Goal: Task Accomplishment & Management: Use online tool/utility

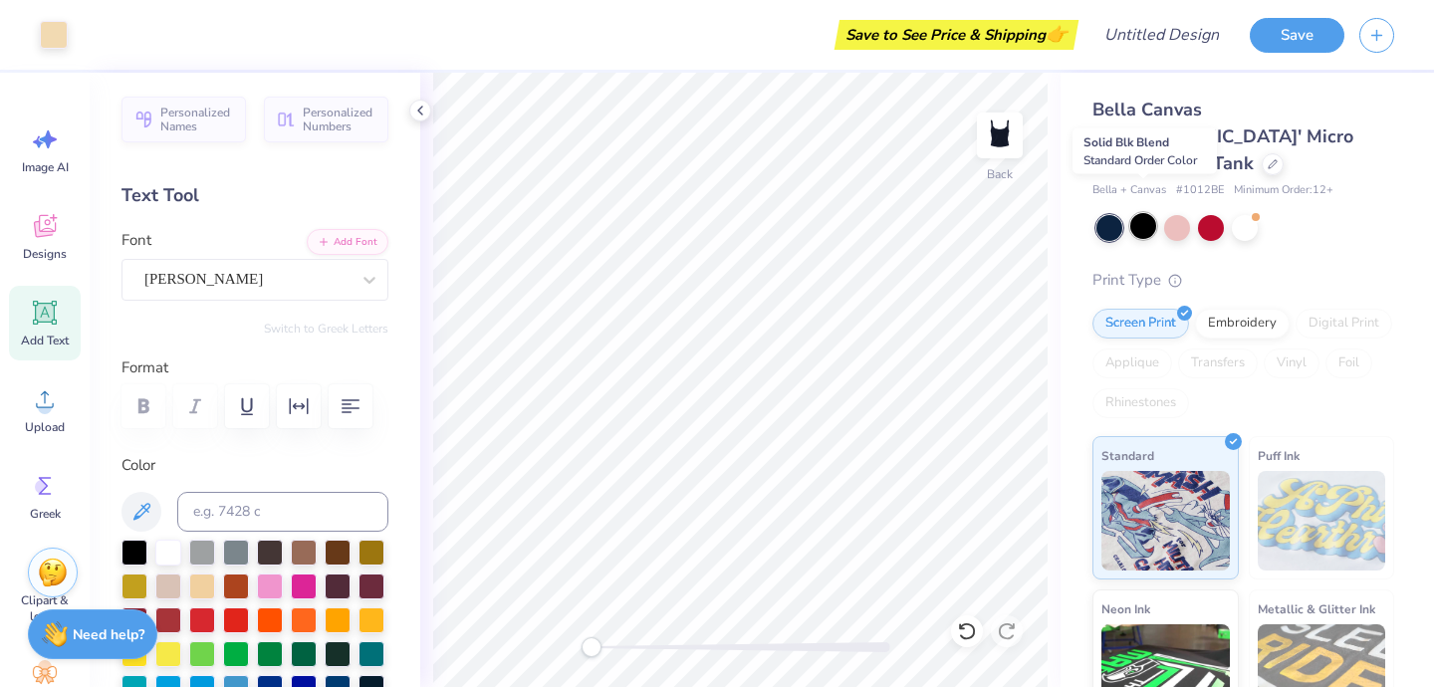
click at [1142, 213] on div at bounding box center [1143, 226] width 26 height 26
click at [1107, 215] on div at bounding box center [1110, 228] width 26 height 26
click at [1148, 213] on div at bounding box center [1143, 226] width 26 height 26
click at [1241, 306] on div "Embroidery" at bounding box center [1242, 321] width 95 height 30
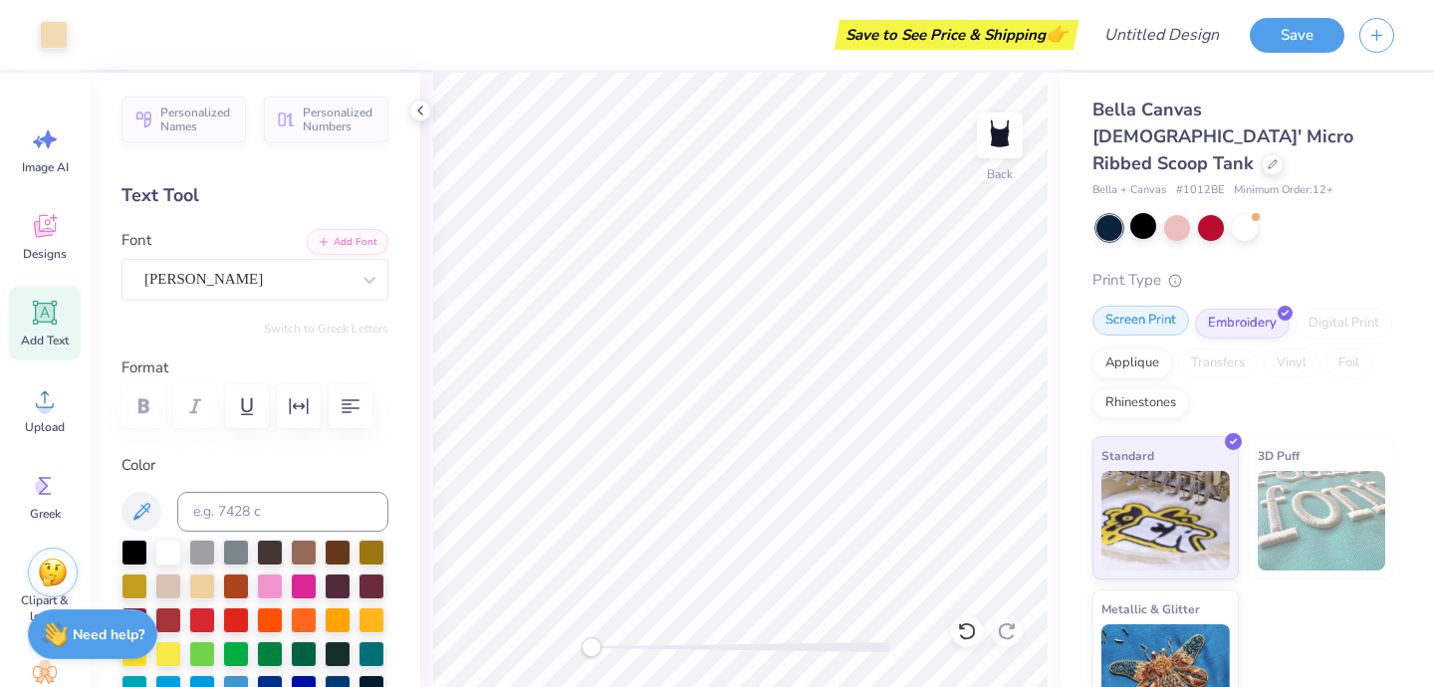
click at [1131, 306] on div "Screen Print" at bounding box center [1141, 321] width 97 height 30
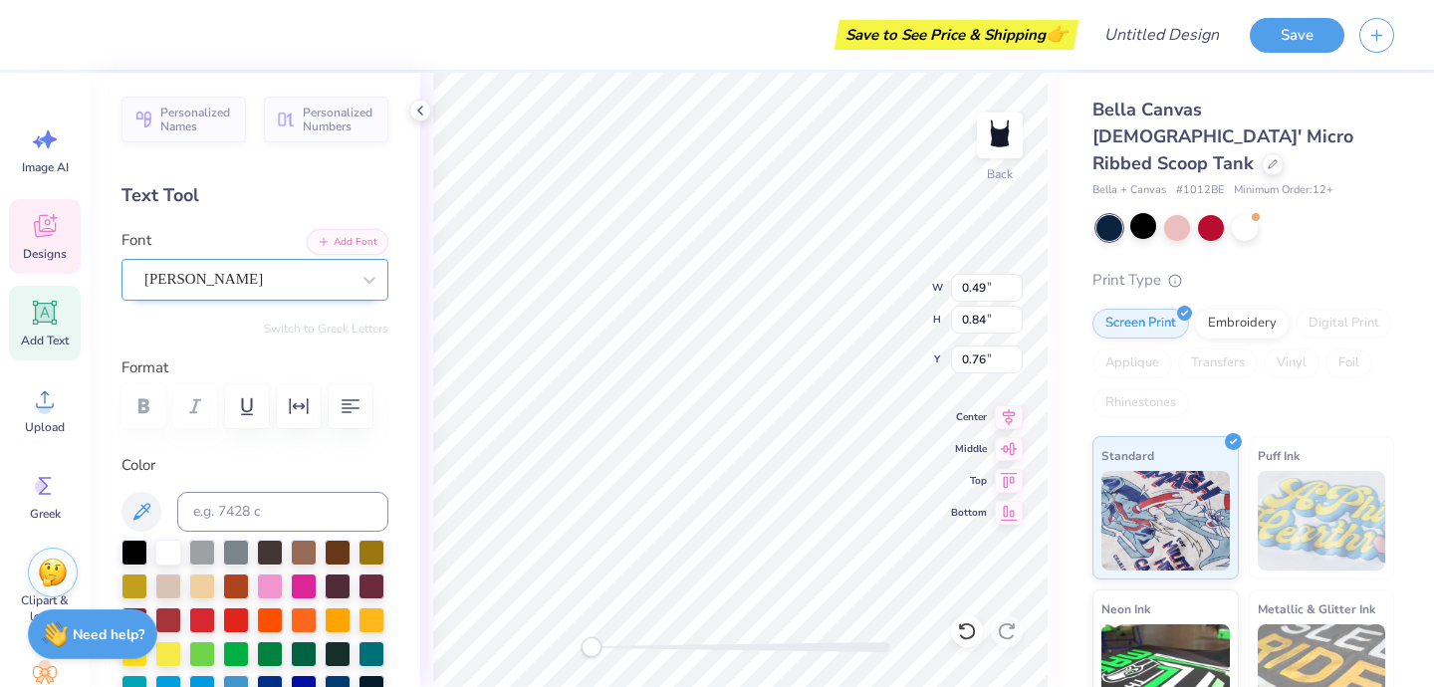
click at [262, 275] on div "wilson" at bounding box center [246, 279] width 209 height 31
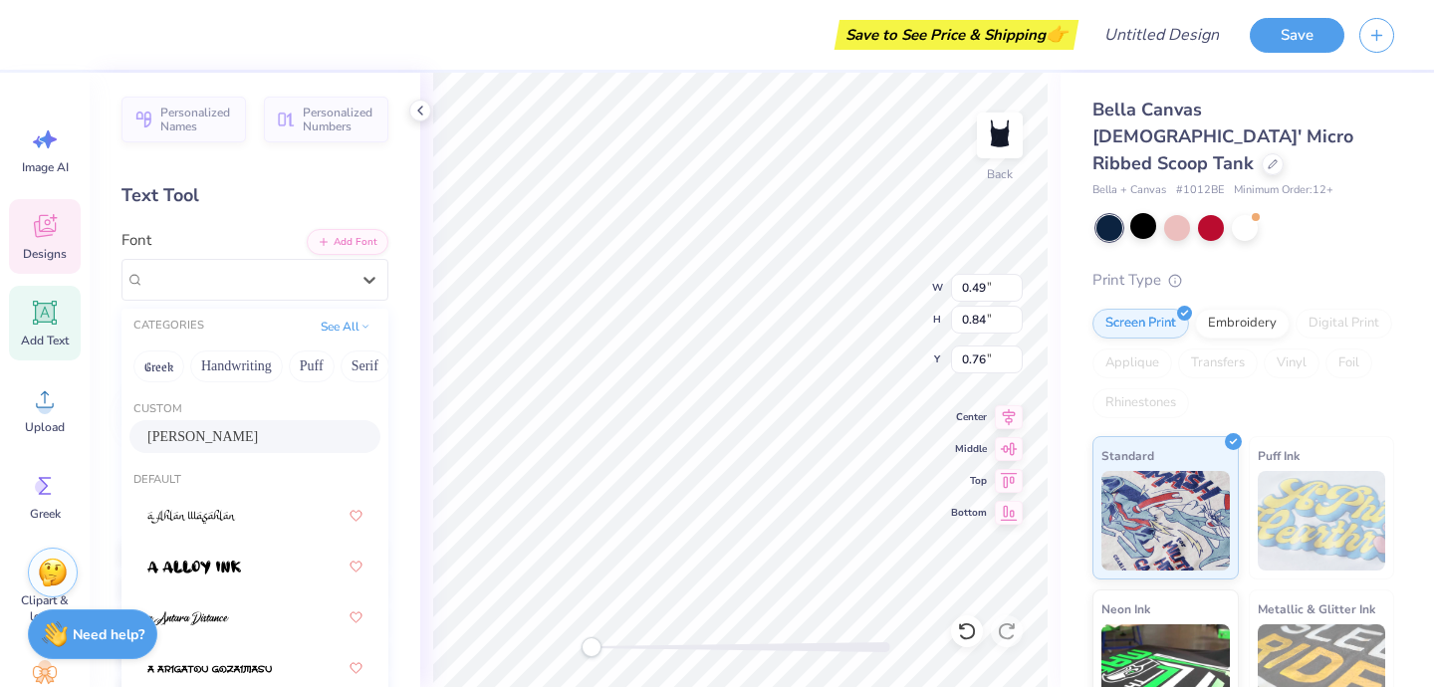
click at [253, 438] on div "wilson" at bounding box center [254, 436] width 215 height 21
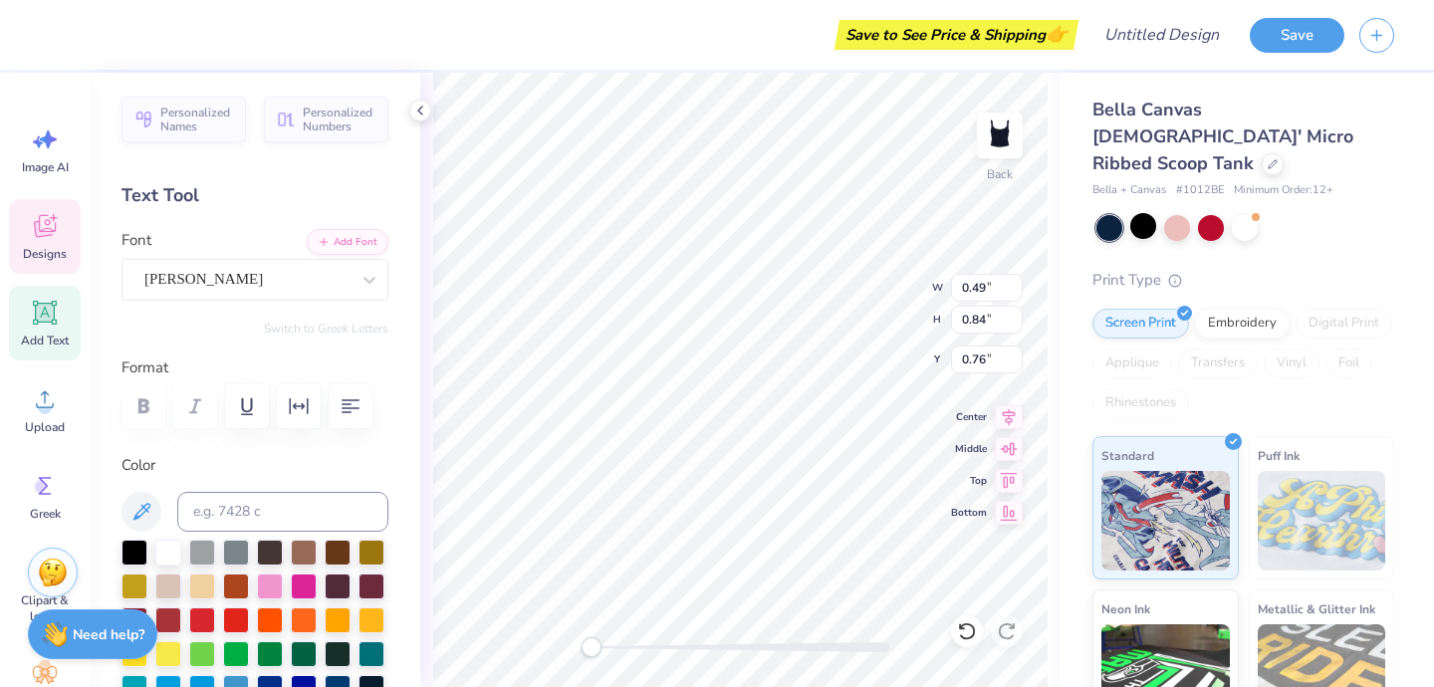
click at [48, 333] on span "Add Text" at bounding box center [45, 341] width 48 height 16
type input "4.27"
type input "1.24"
type input "4.88"
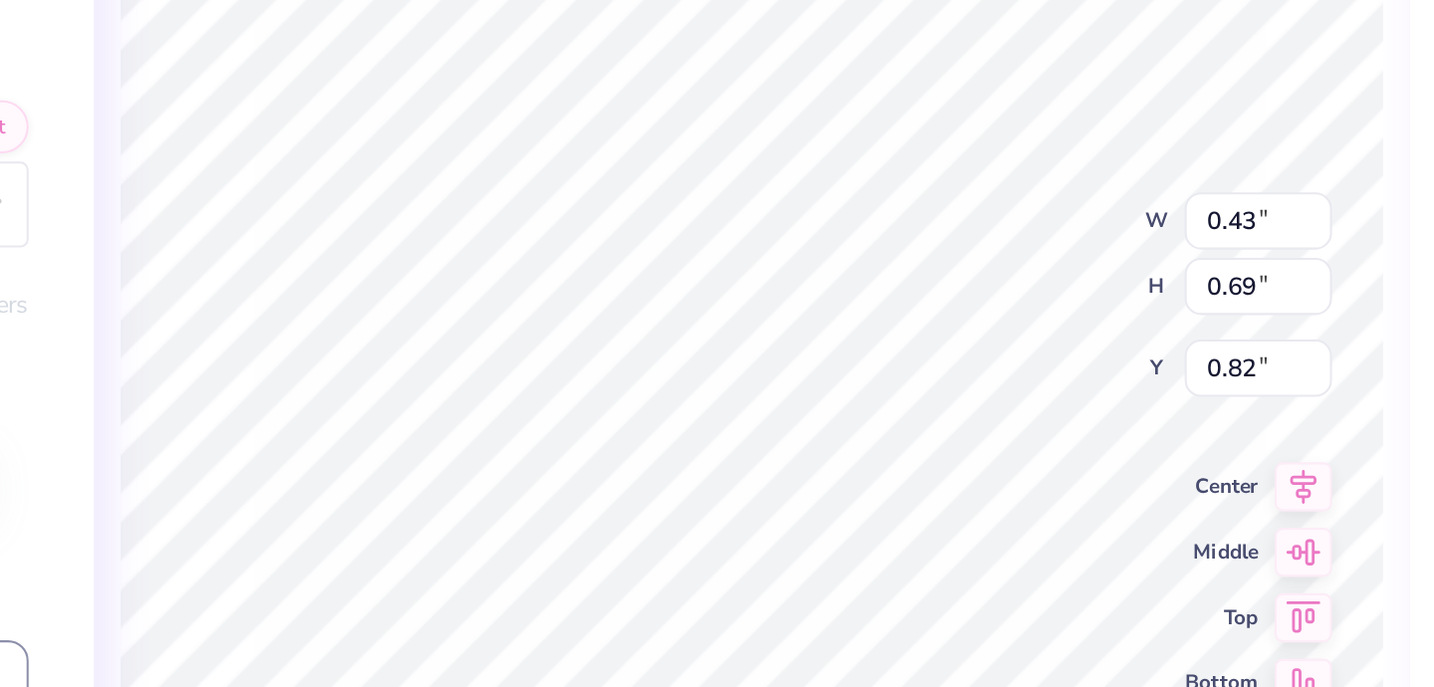
type input "0.54"
type input "0.82"
type input "0.76"
type textarea "u"
type textarea "W"
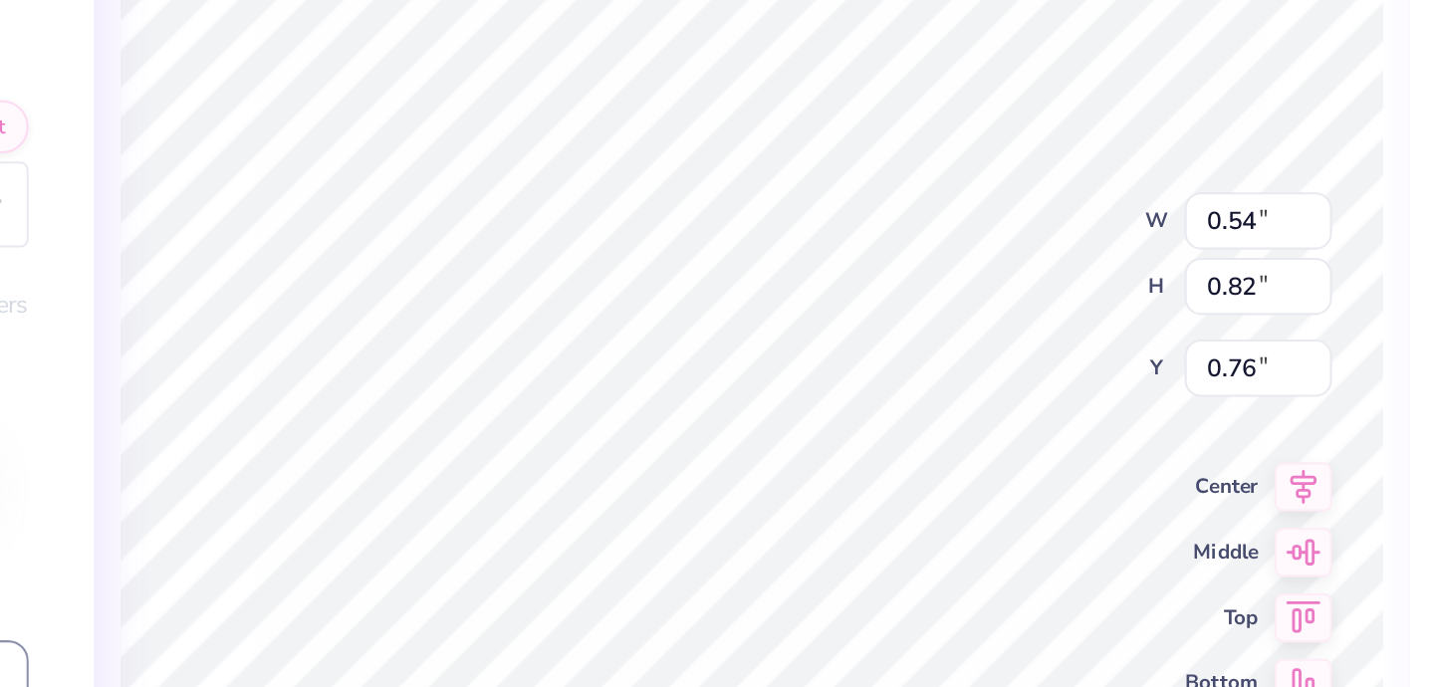
type input "0.43"
type input "0.69"
type input "0.82"
type input "0.49"
type input "0.84"
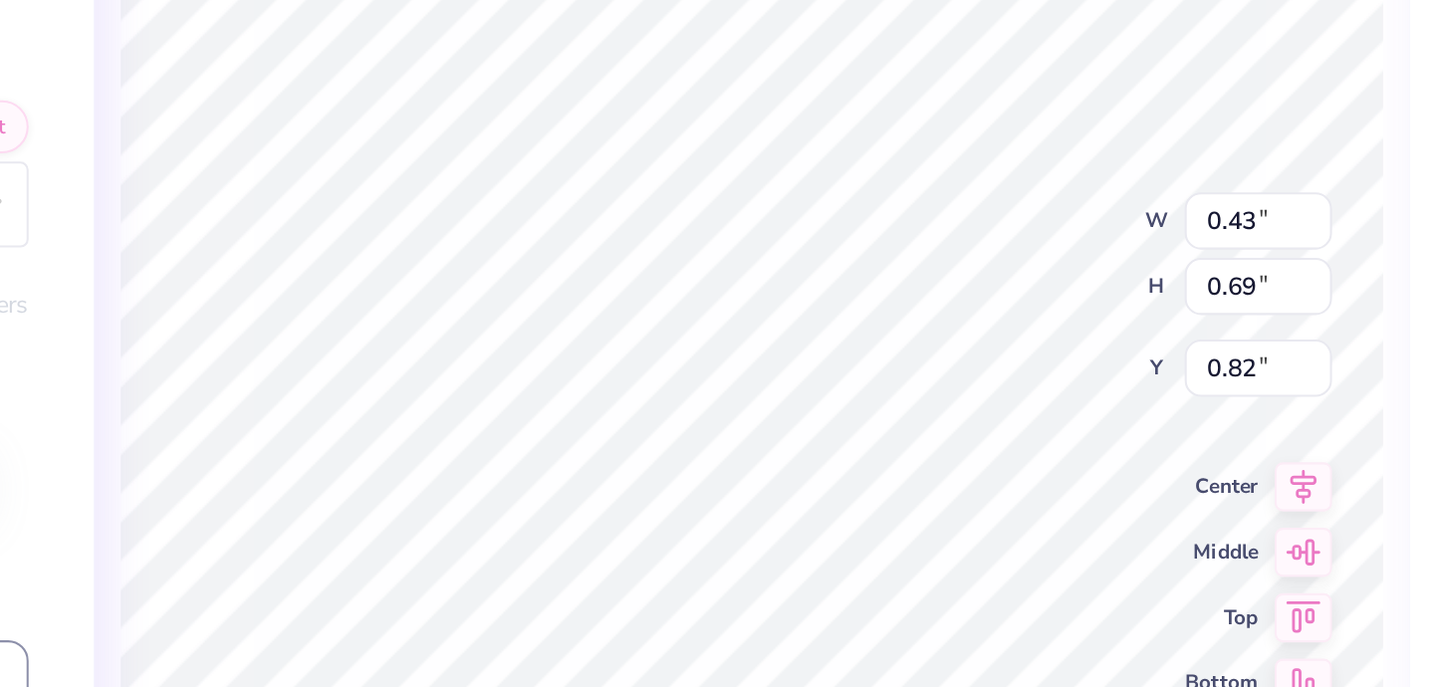
type input "0.76"
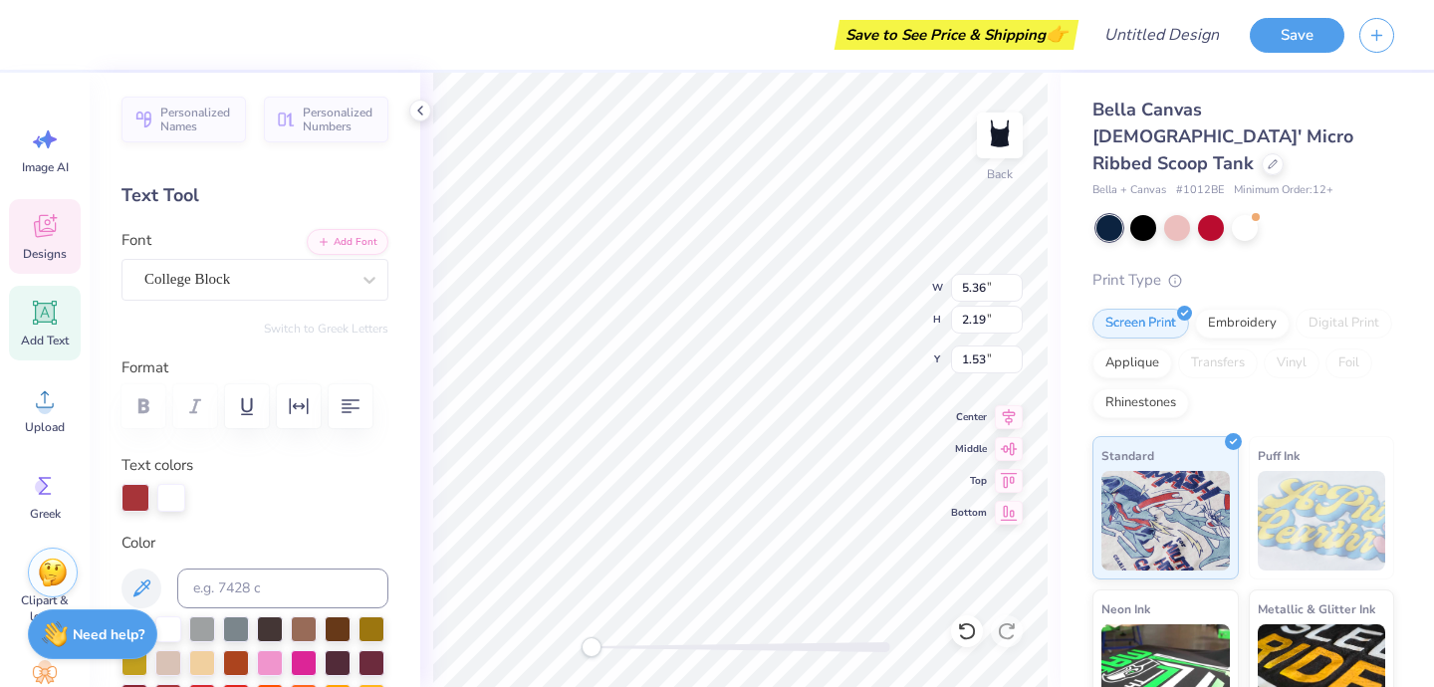
type textarea "WULS"
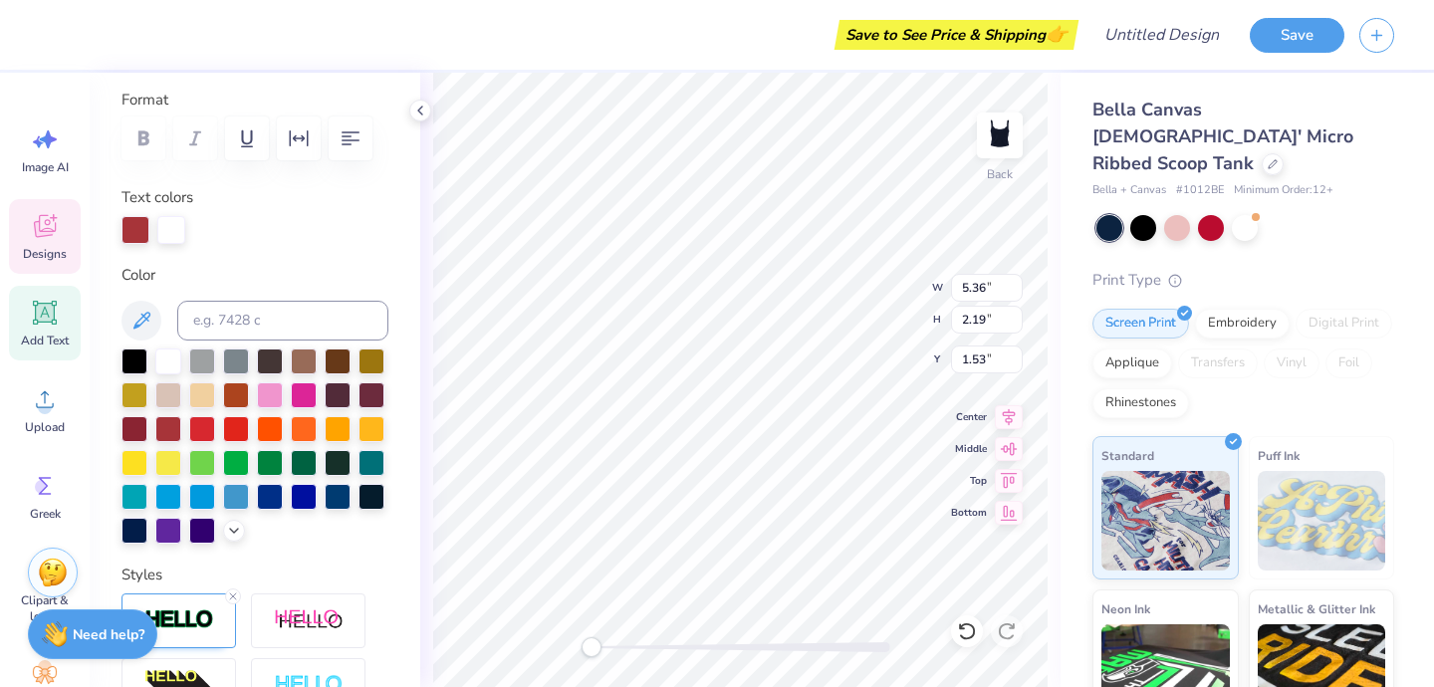
scroll to position [269, 0]
click at [175, 531] on div at bounding box center [168, 528] width 26 height 26
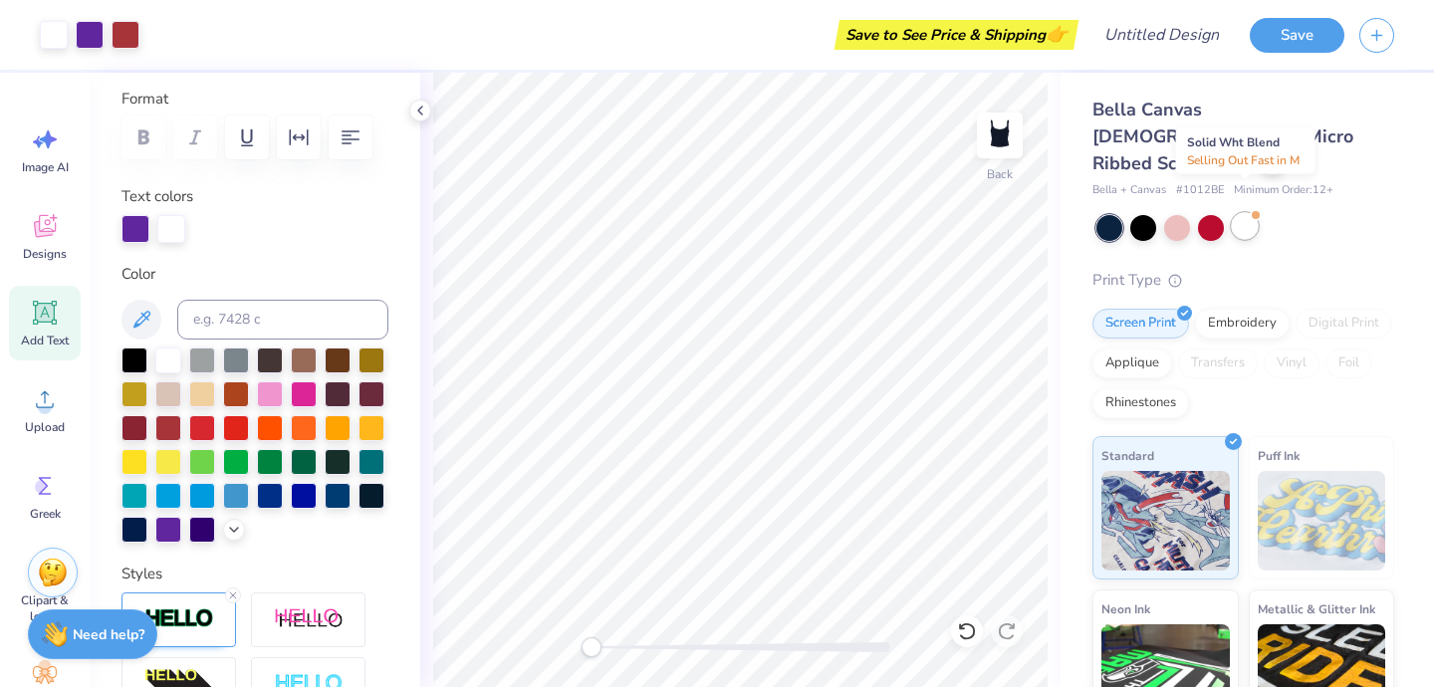
click at [1250, 213] on div at bounding box center [1245, 226] width 26 height 26
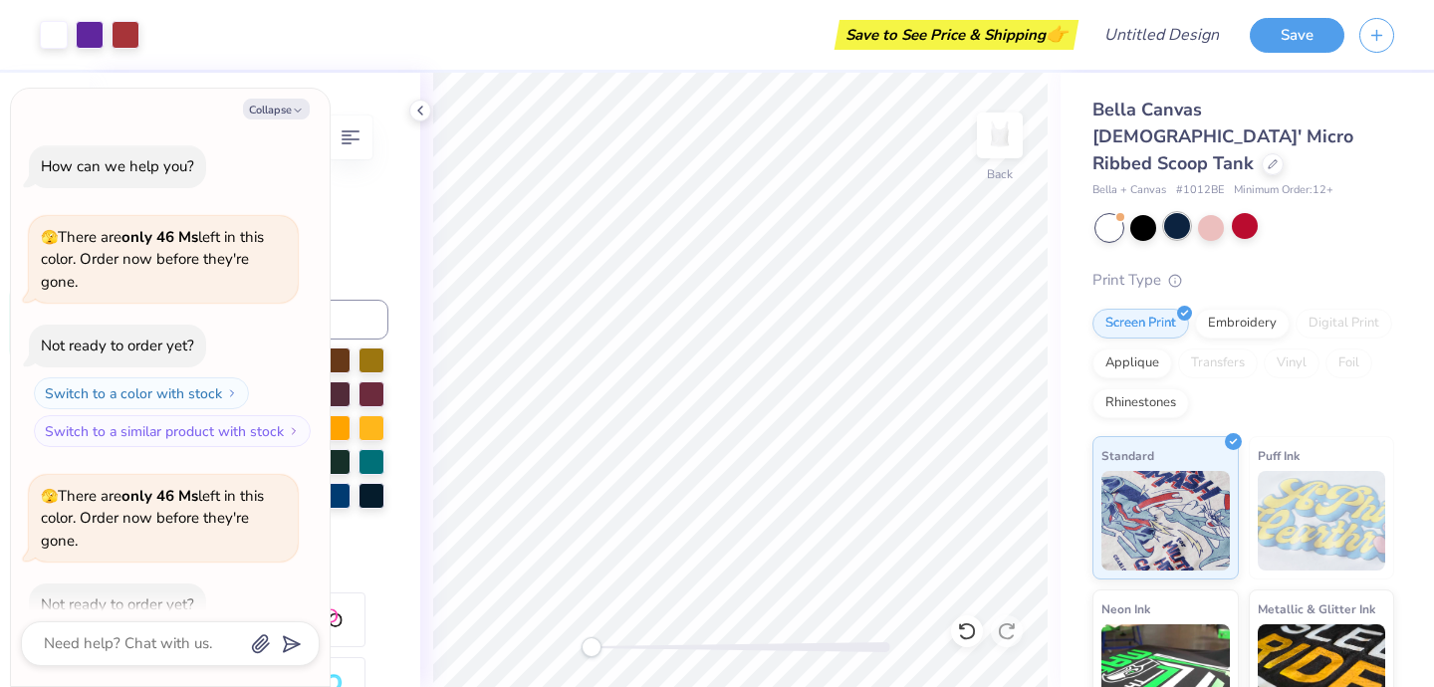
scroll to position [110, 0]
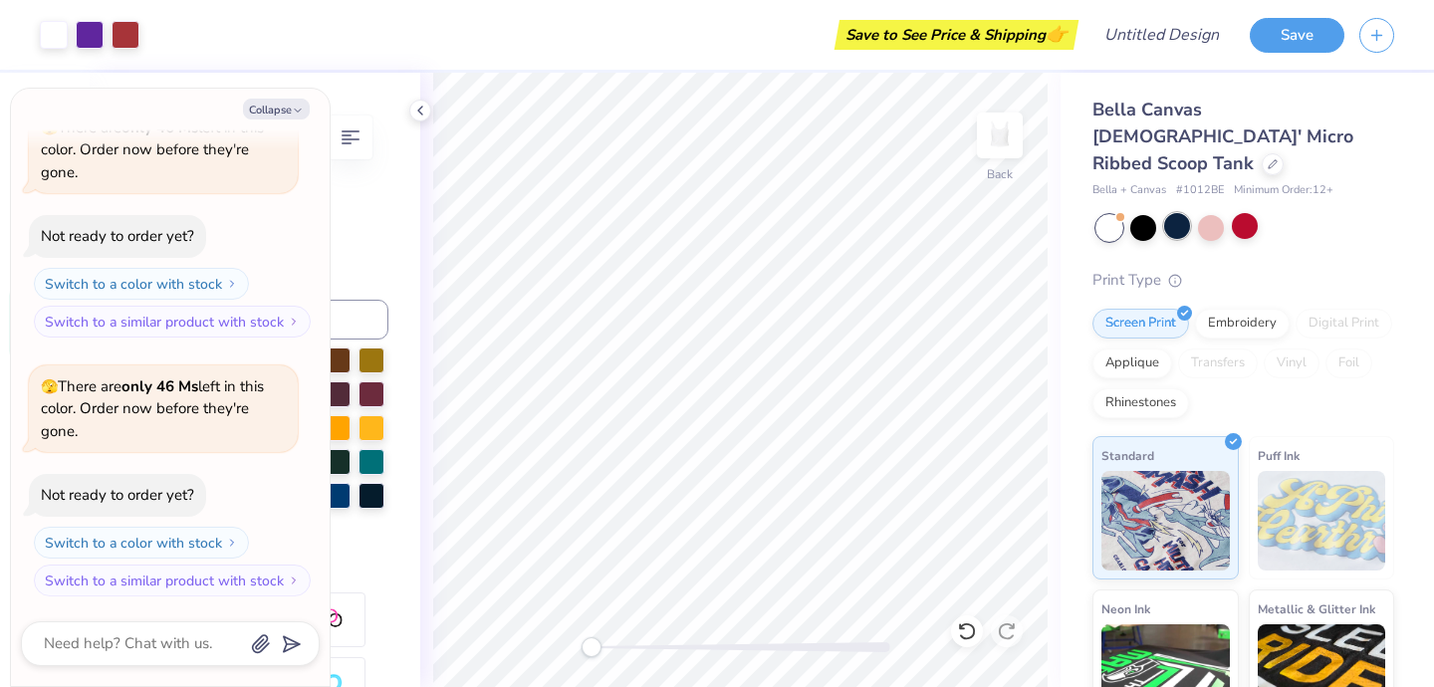
click at [1176, 213] on div at bounding box center [1177, 226] width 26 height 26
click at [1146, 213] on div at bounding box center [1143, 226] width 26 height 26
click at [1190, 269] on div "Print Type" at bounding box center [1244, 280] width 302 height 23
click at [274, 110] on button "Collapse" at bounding box center [276, 109] width 67 height 21
type textarea "x"
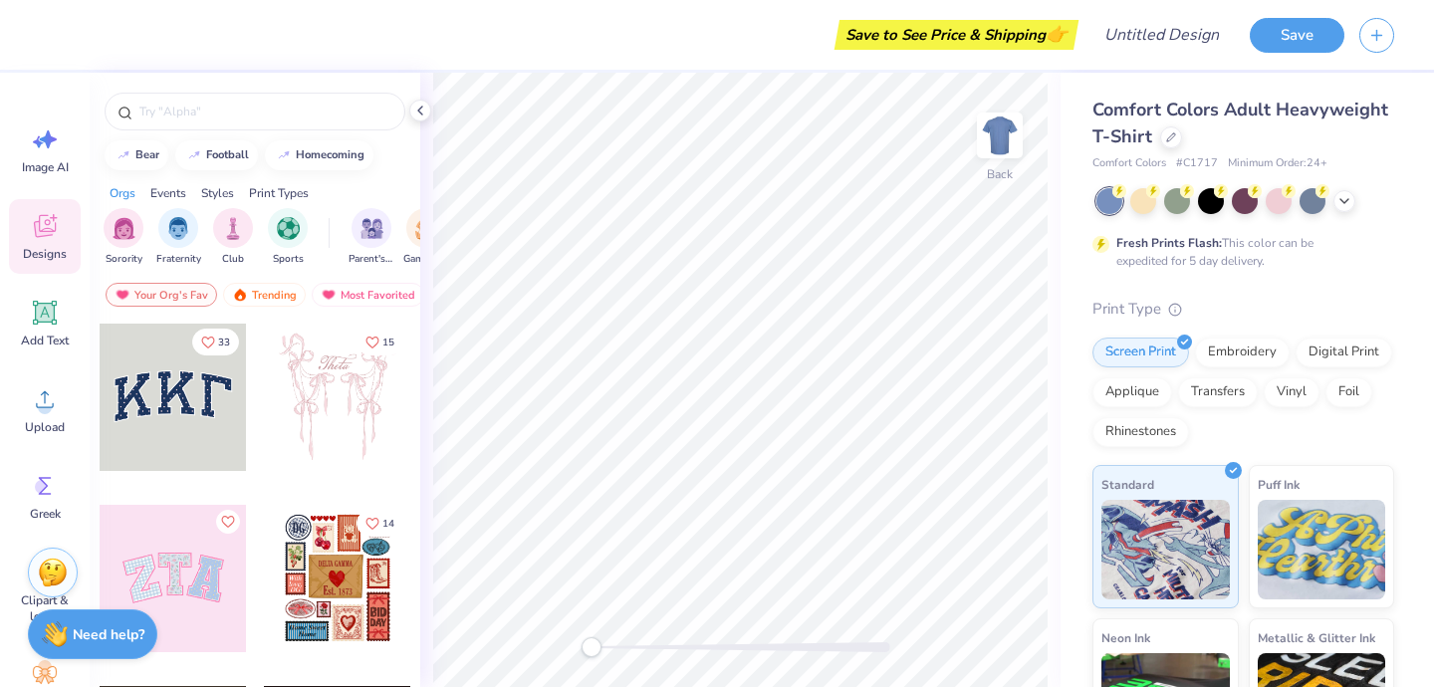
click at [161, 414] on div at bounding box center [173, 397] width 147 height 147
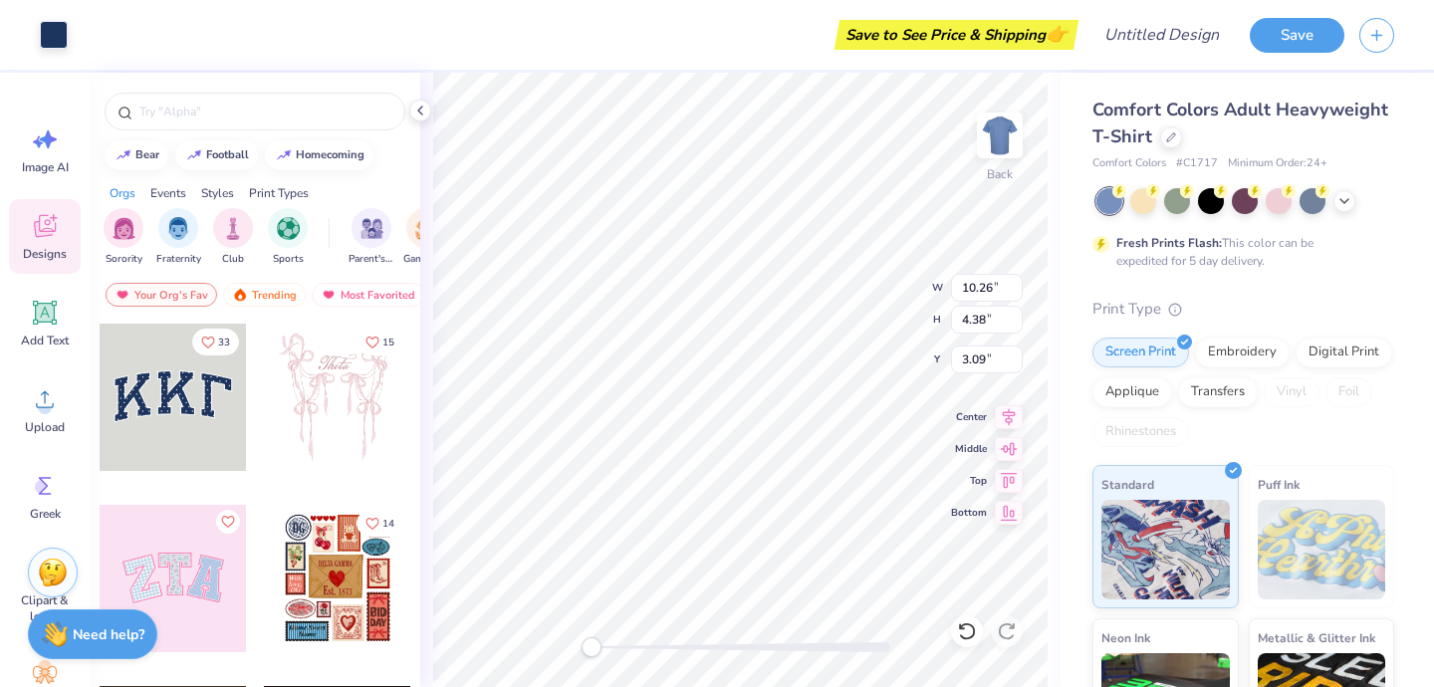
type input "10.44"
type input "4.58"
type input "3.00"
type input "10.44"
type input "4.58"
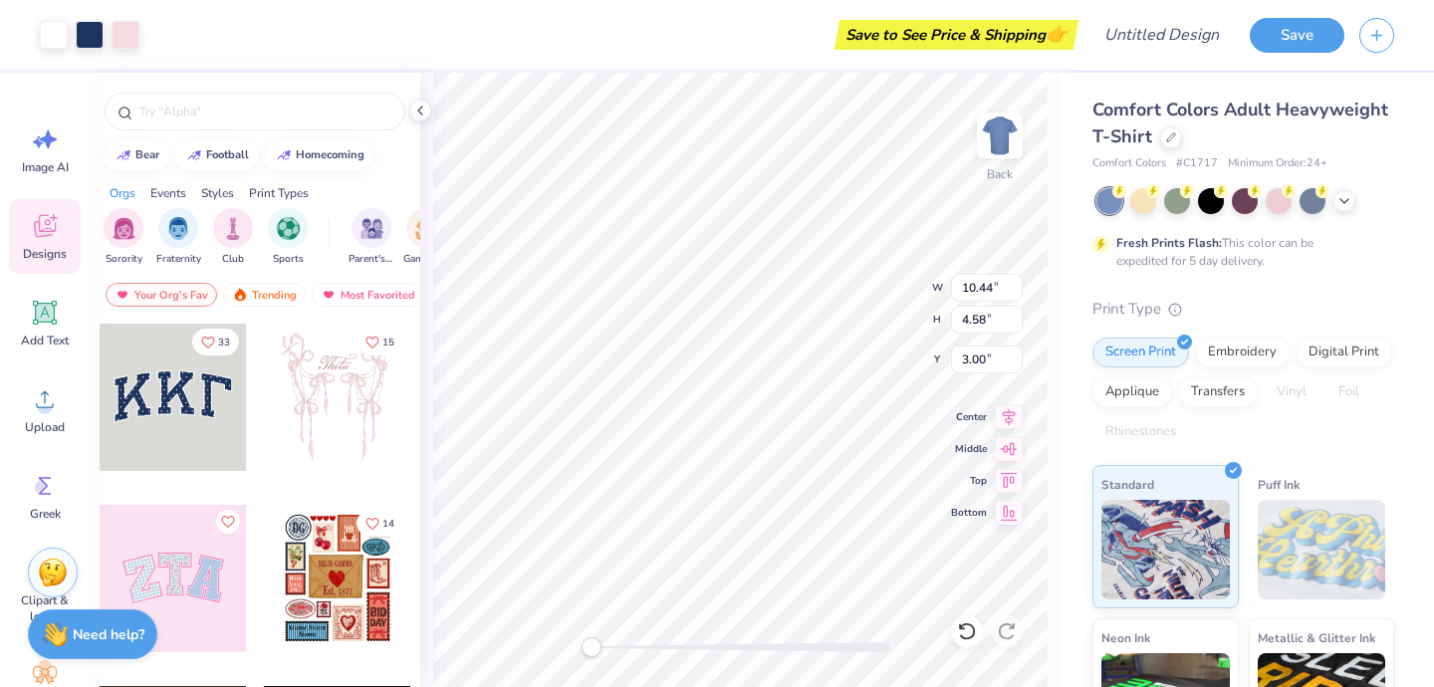
type input "3.00"
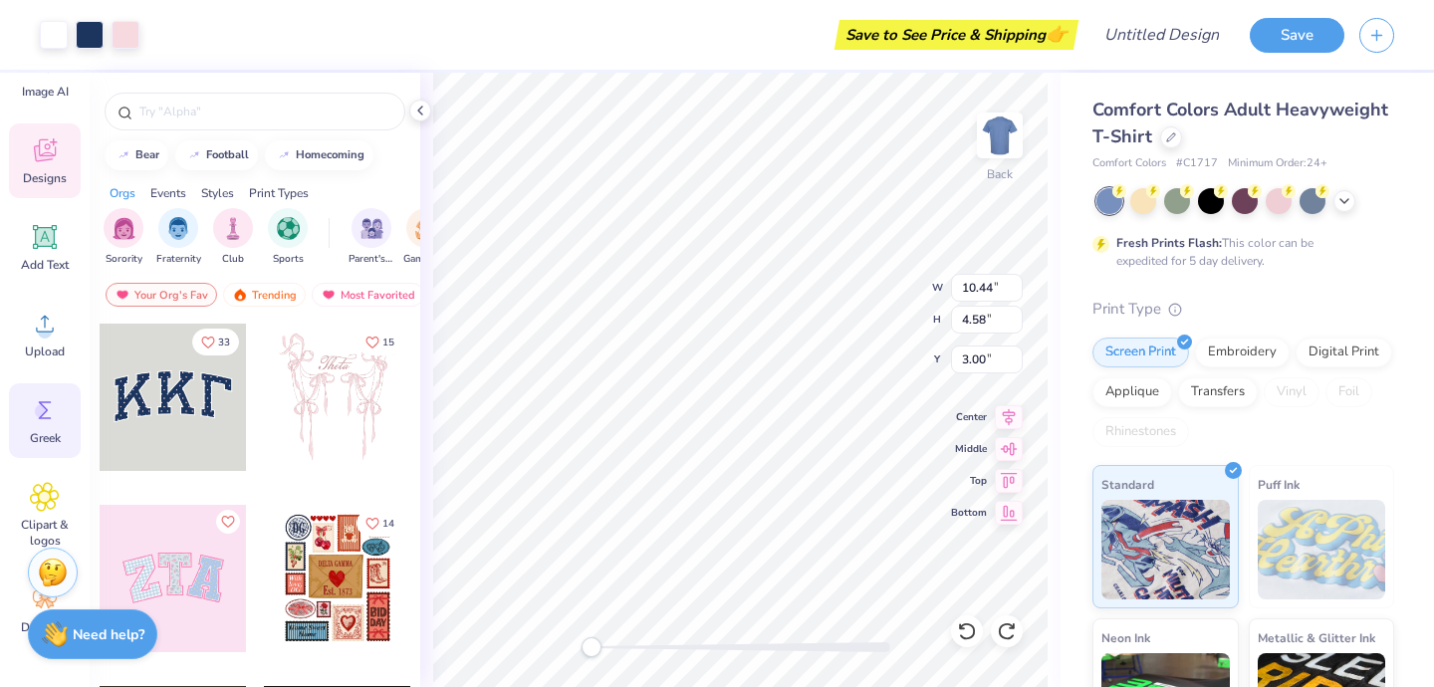
click at [23, 416] on div "Greek" at bounding box center [45, 420] width 72 height 75
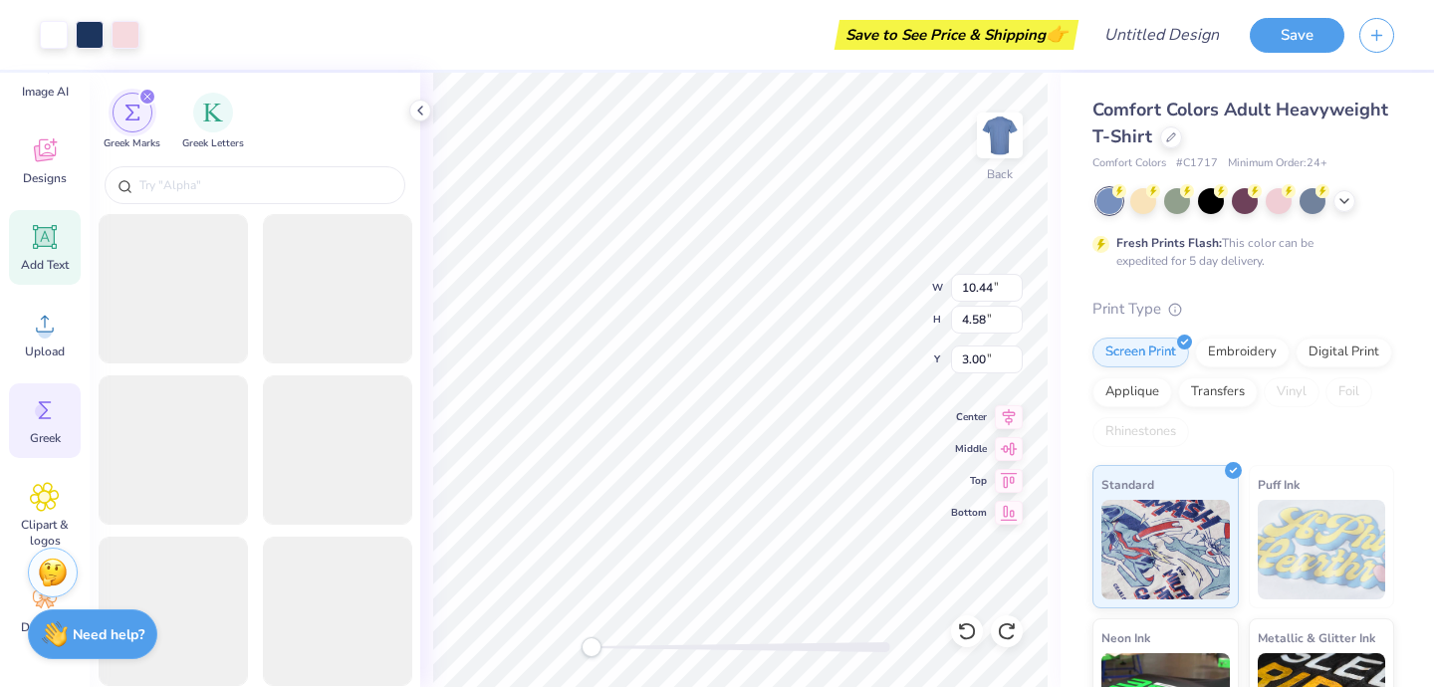
scroll to position [0, 0]
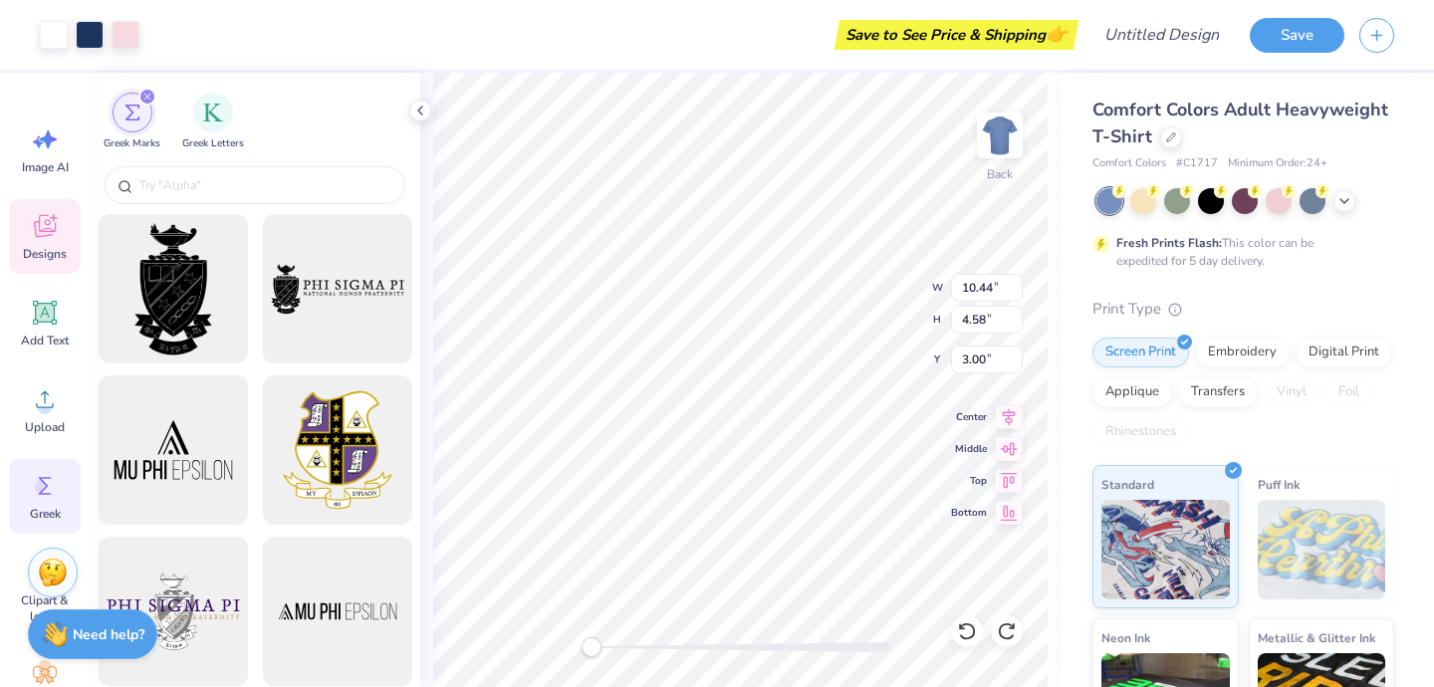
click at [44, 267] on div "Designs" at bounding box center [45, 236] width 72 height 75
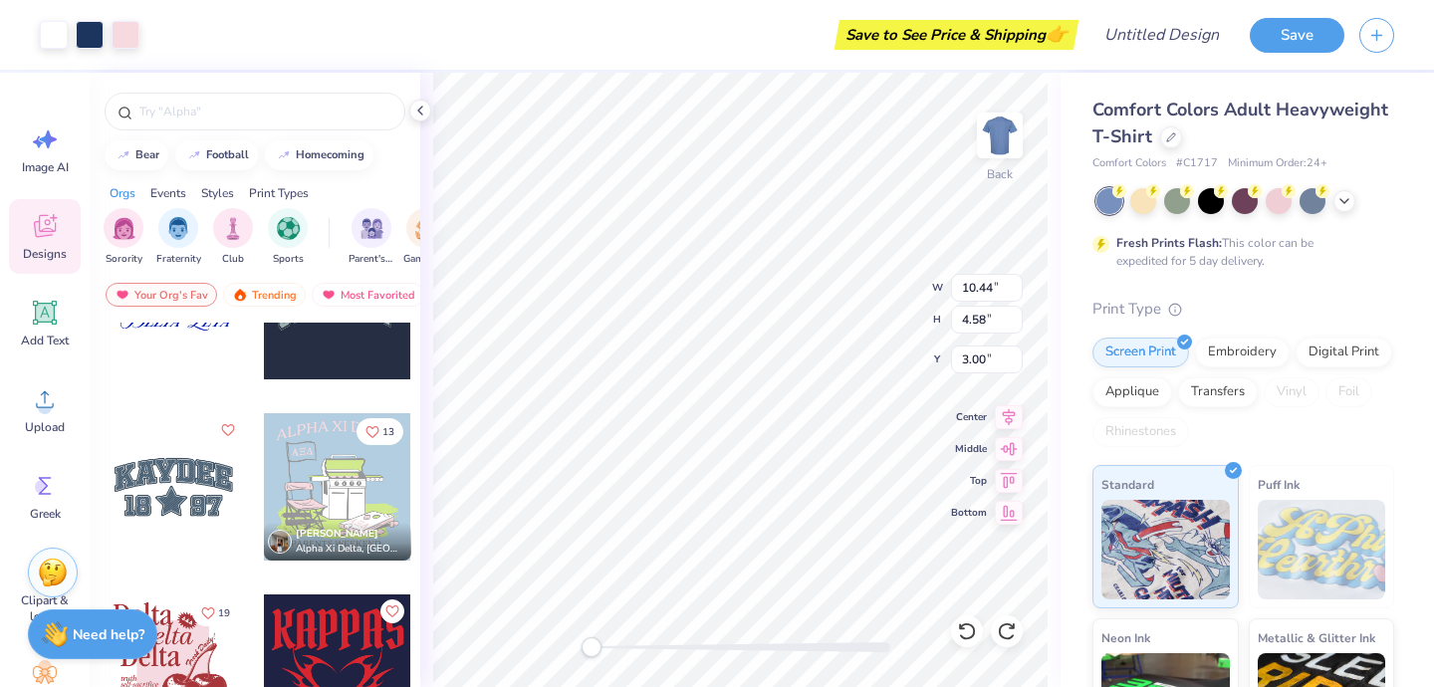
scroll to position [2940, 0]
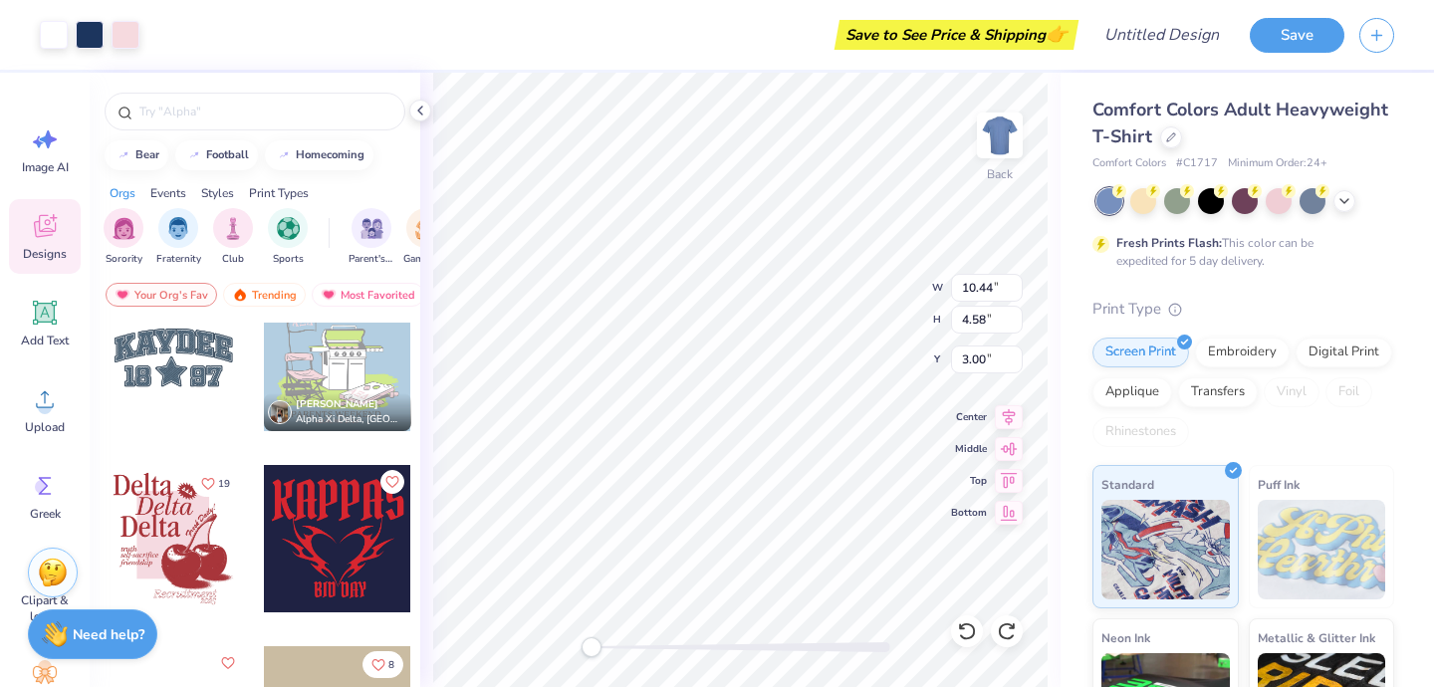
click at [170, 381] on div at bounding box center [173, 357] width 147 height 147
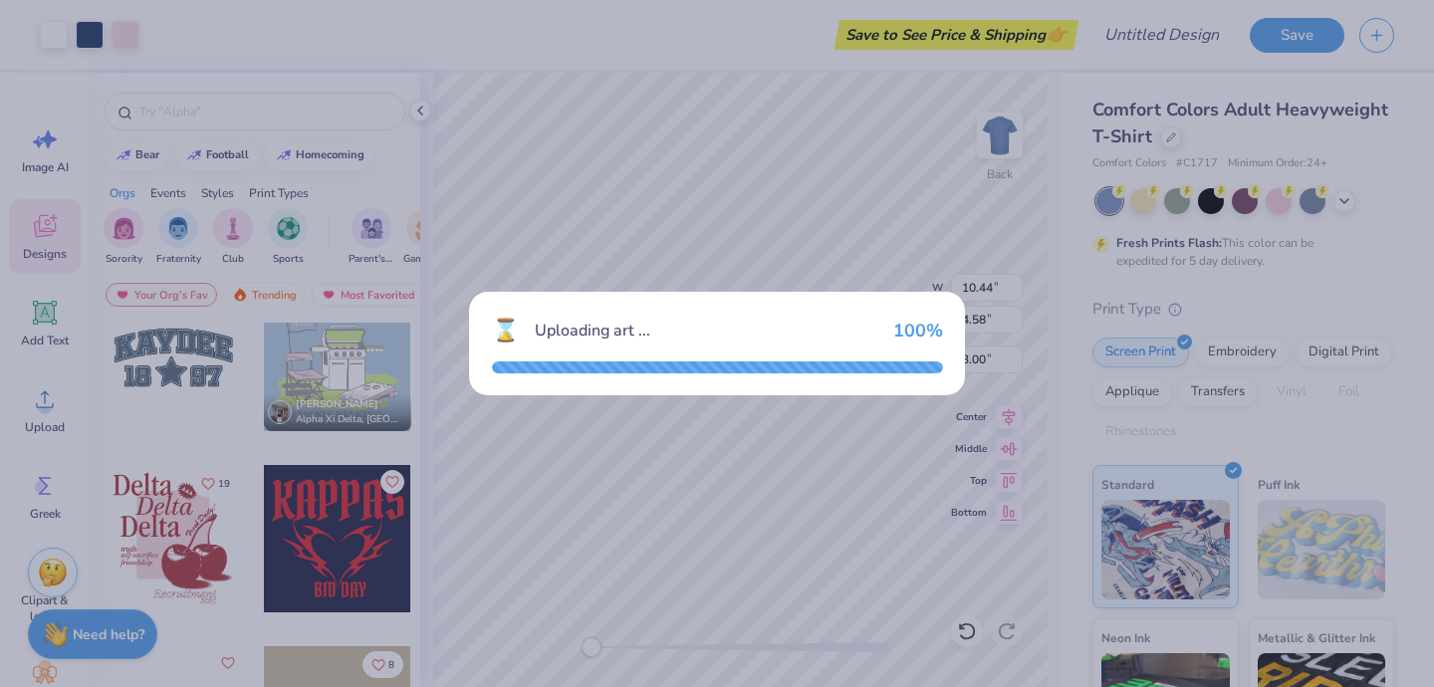
type input "9.92"
type input "4.90"
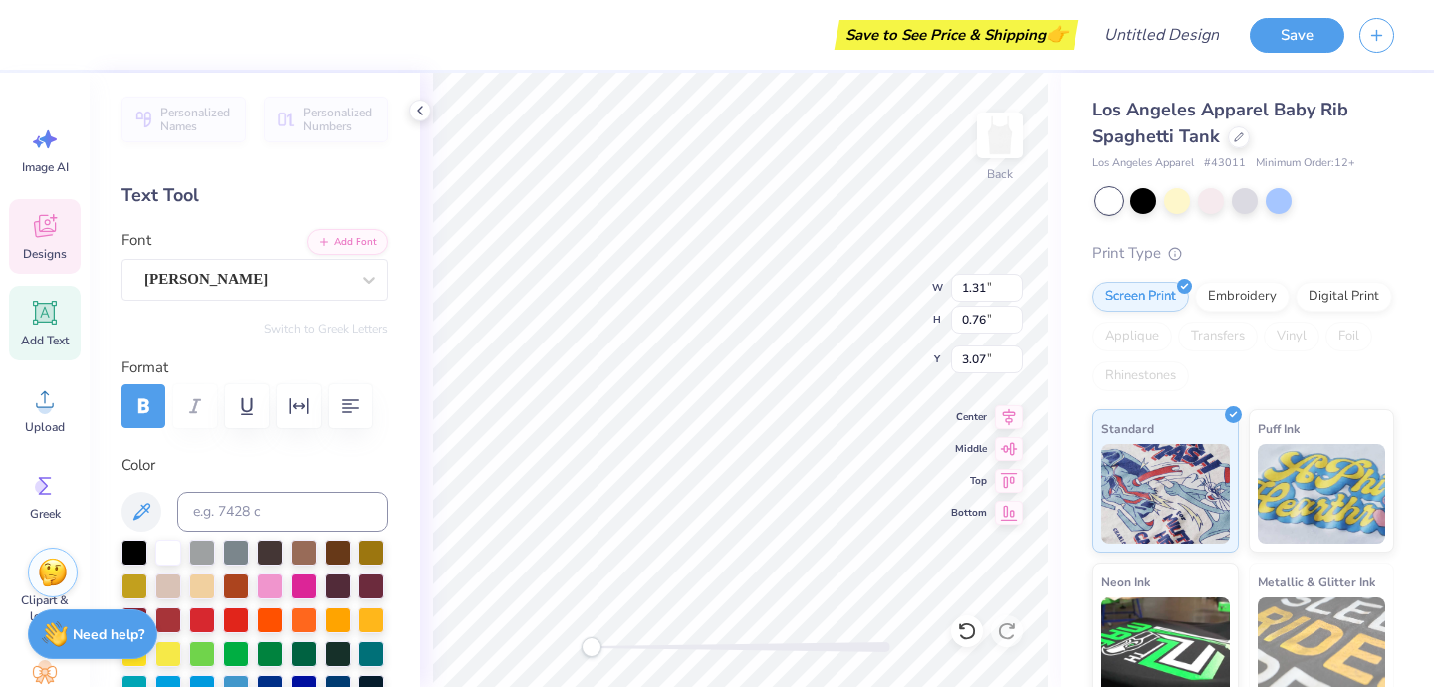
type input "6.38"
type input "1.12"
type input "3.03"
type textarea "W"
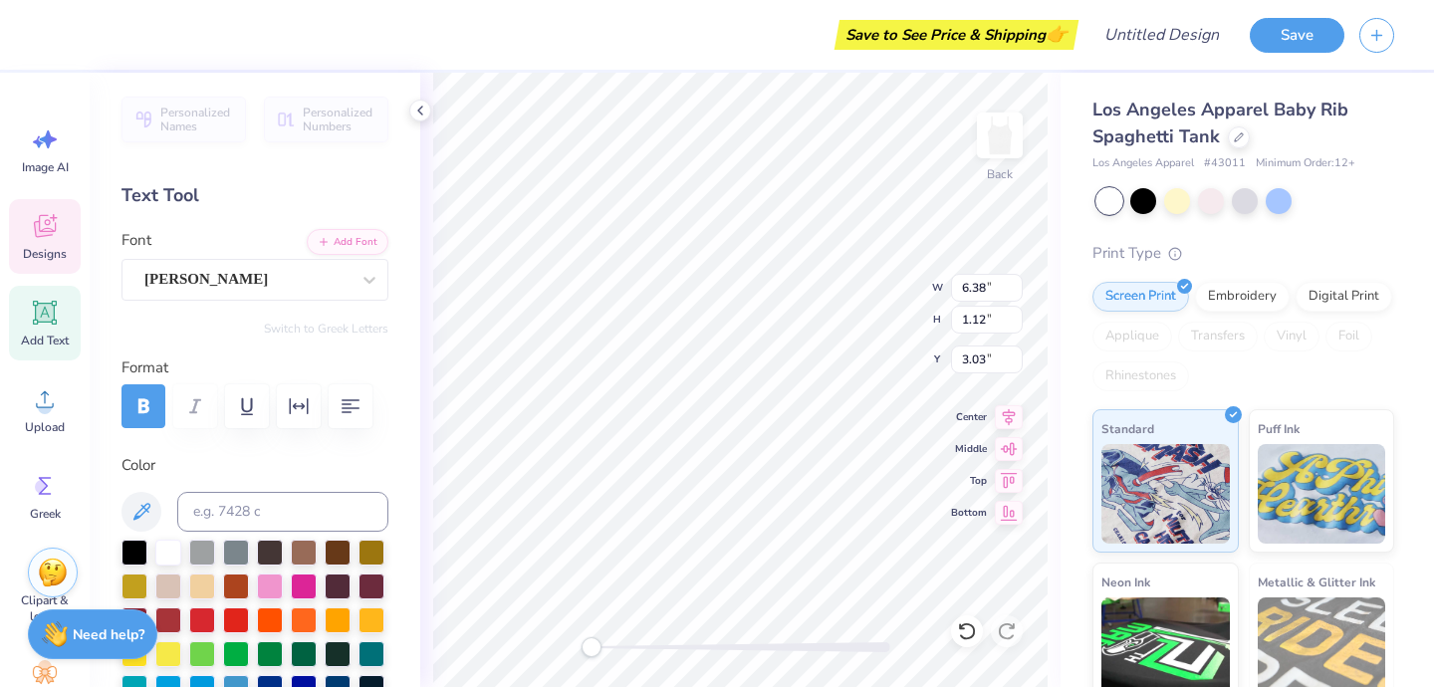
type textarea "W"
type textarea "Women's Undergraduate"
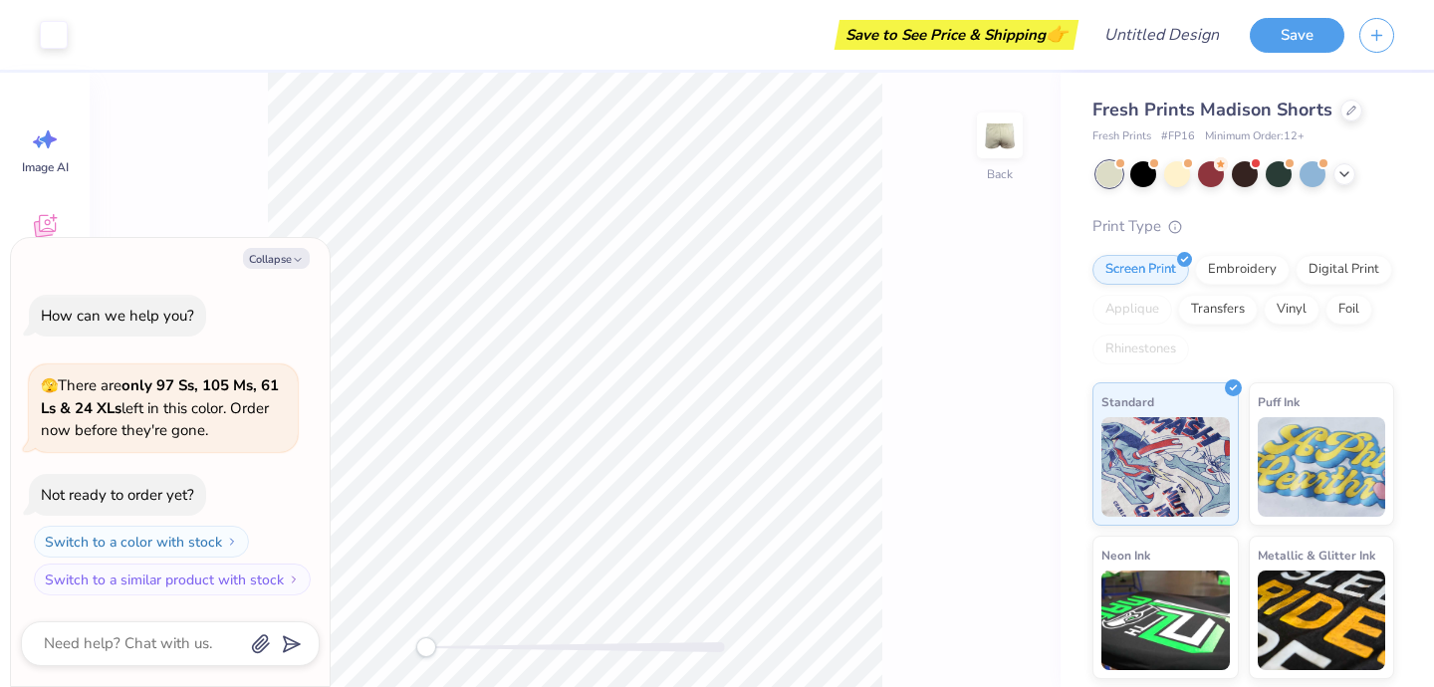
type textarea "x"
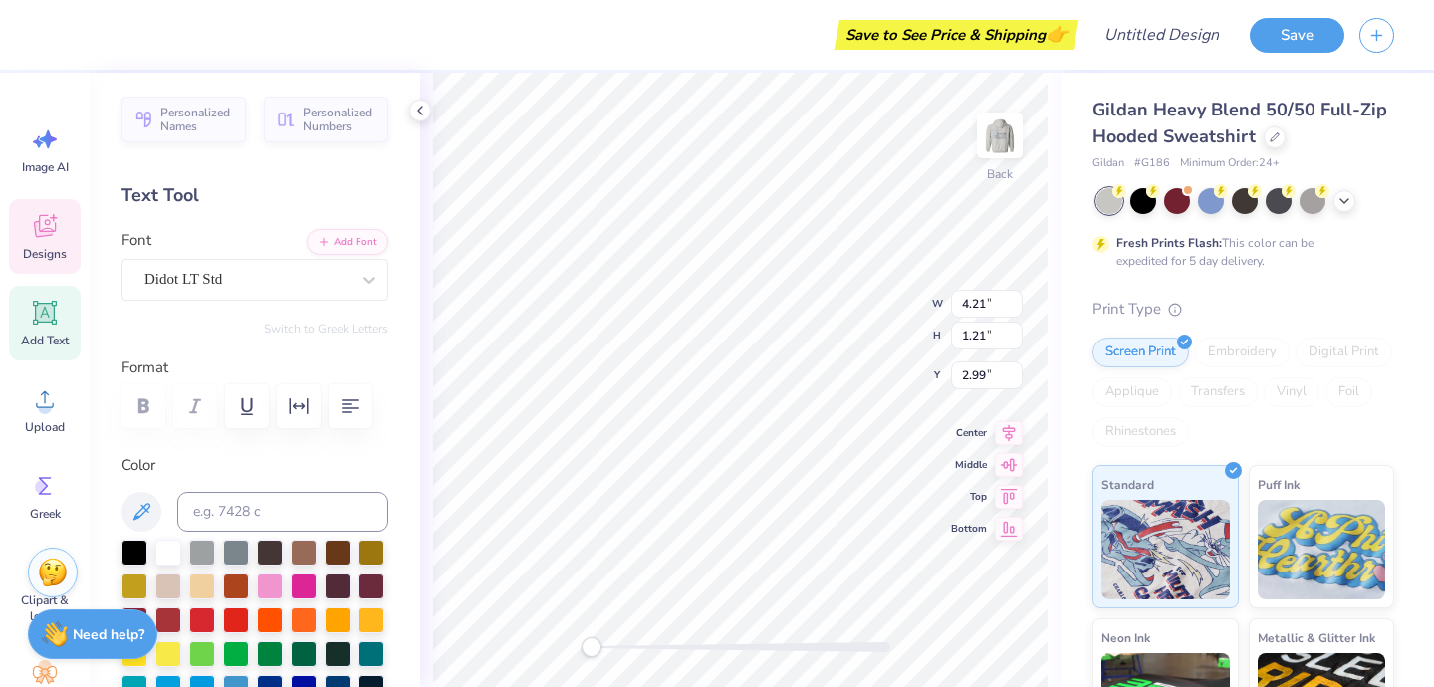
type textarea "WULS"
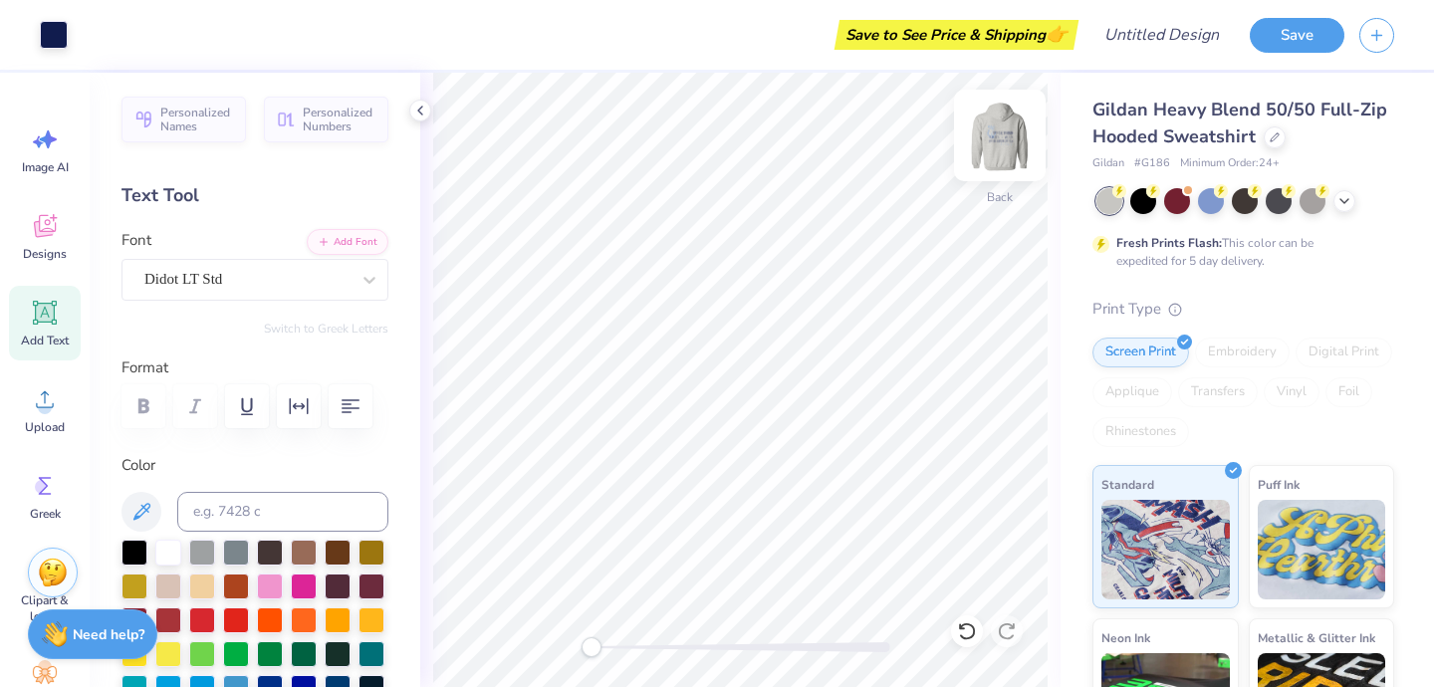
click at [1006, 129] on img at bounding box center [1000, 136] width 80 height 80
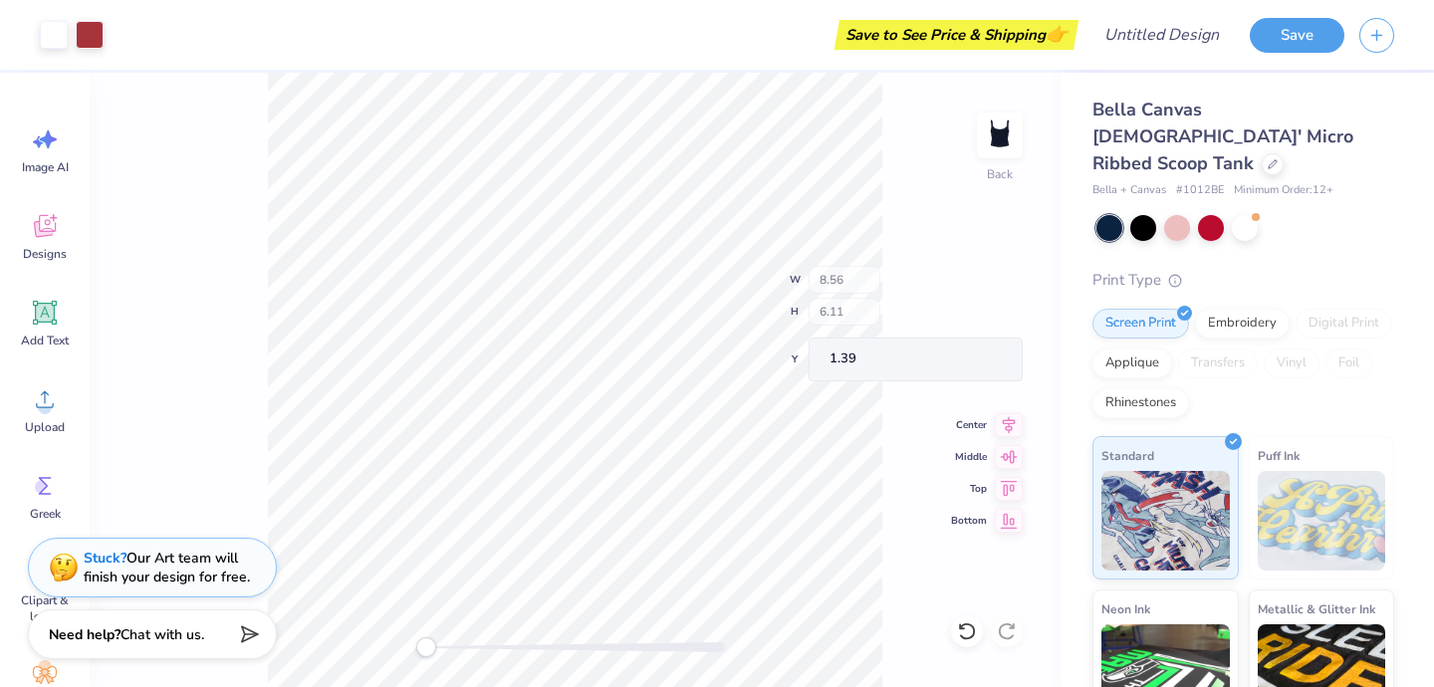
type input "5.36"
type input "2.19"
type input "1.52"
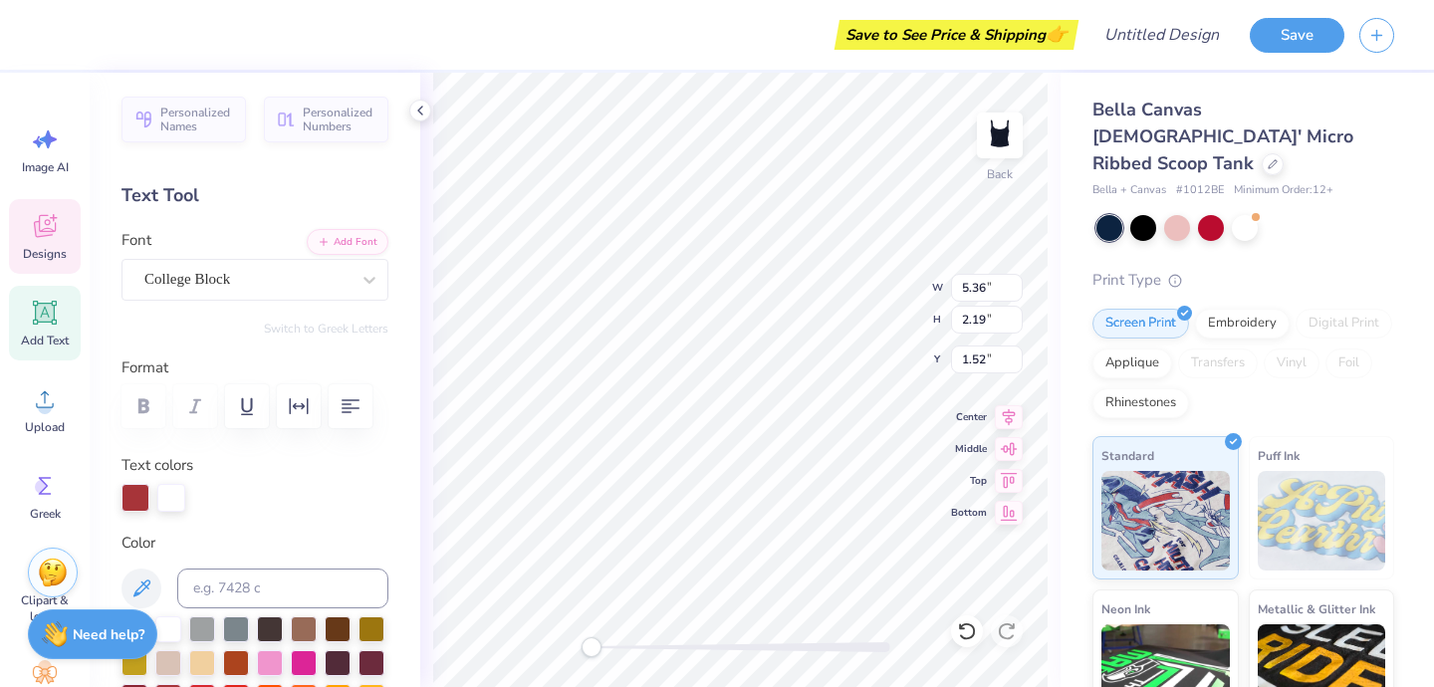
type textarea "Q"
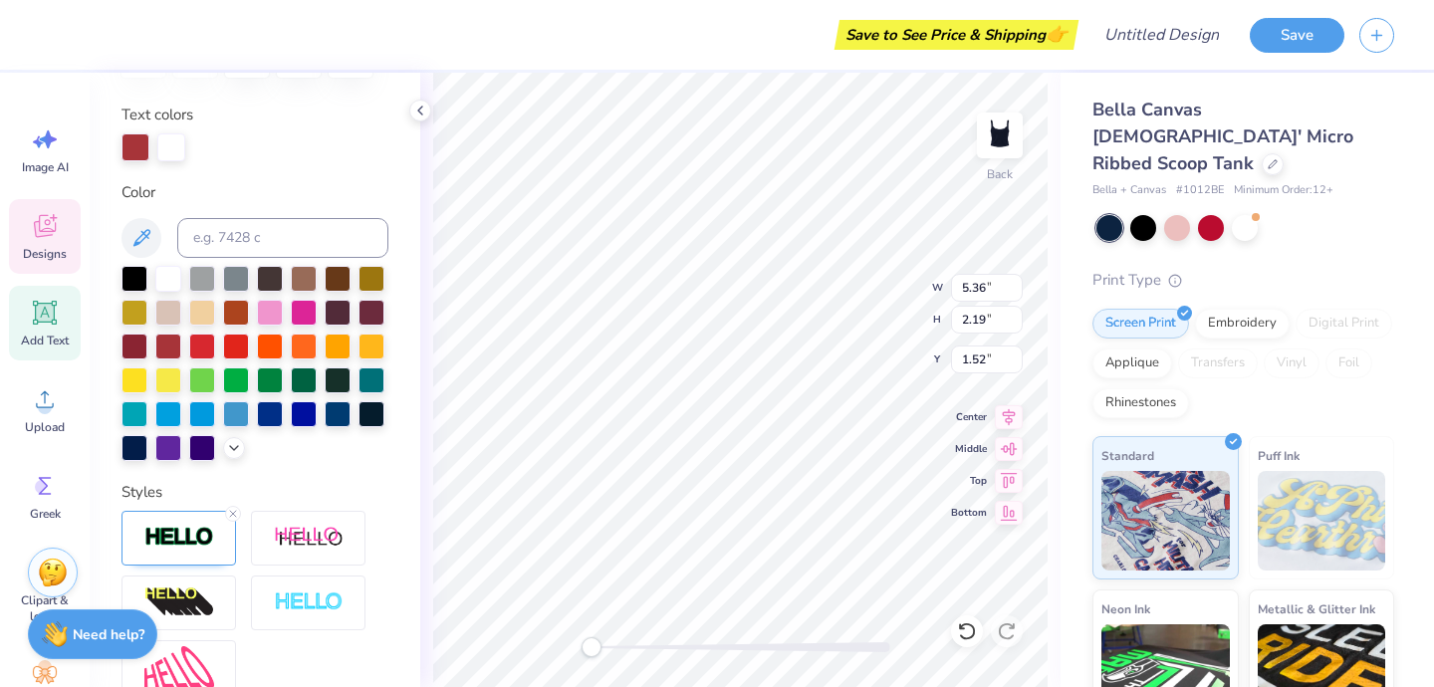
scroll to position [346, 0]
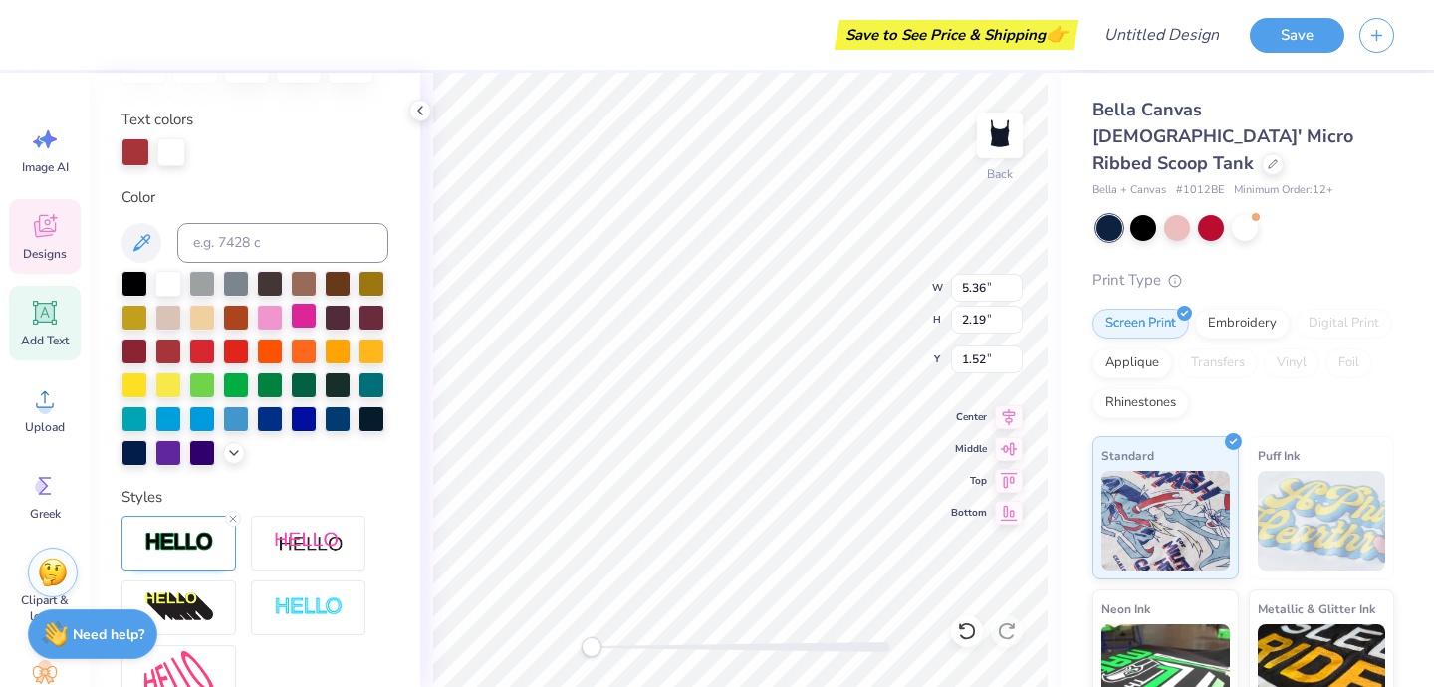
type textarea "WuLS"
click at [312, 313] on div at bounding box center [304, 316] width 26 height 26
click at [130, 254] on icon at bounding box center [141, 243] width 24 height 24
click at [169, 456] on div at bounding box center [168, 451] width 26 height 26
click at [234, 453] on polyline at bounding box center [234, 451] width 8 height 4
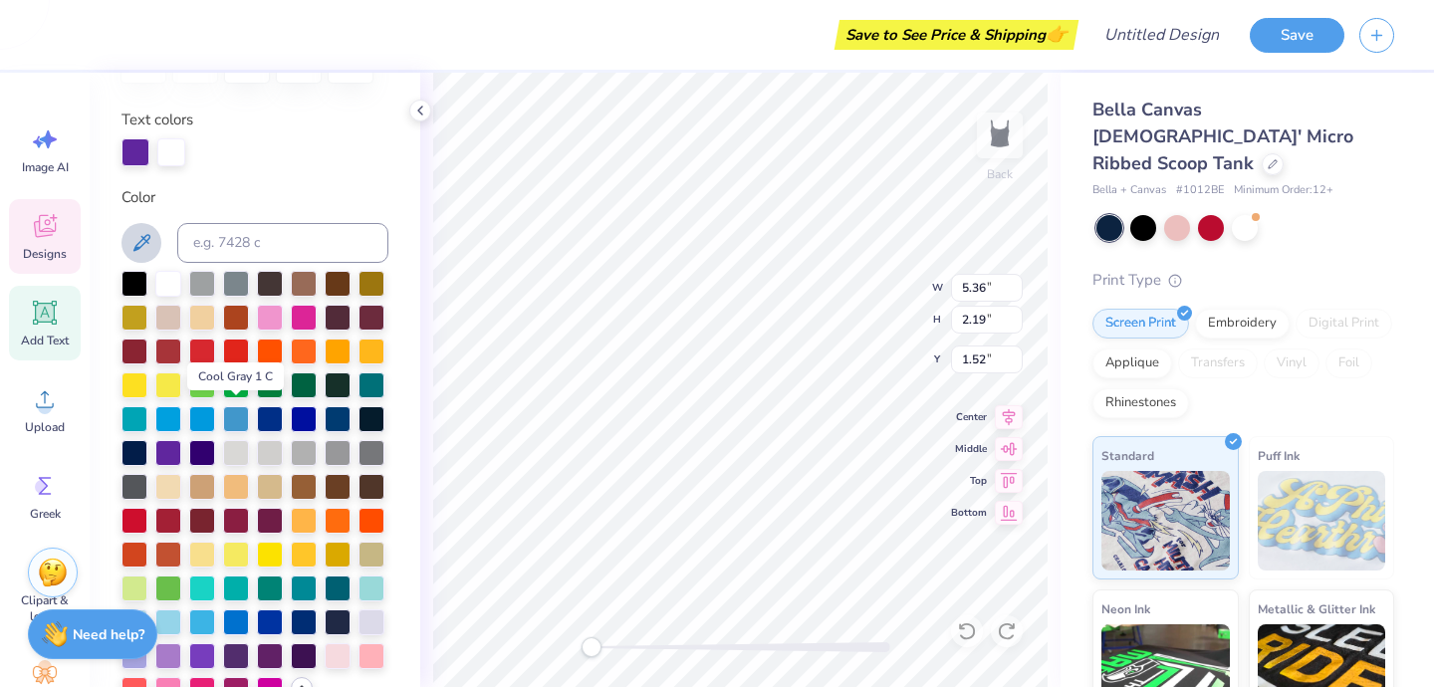
scroll to position [498, 0]
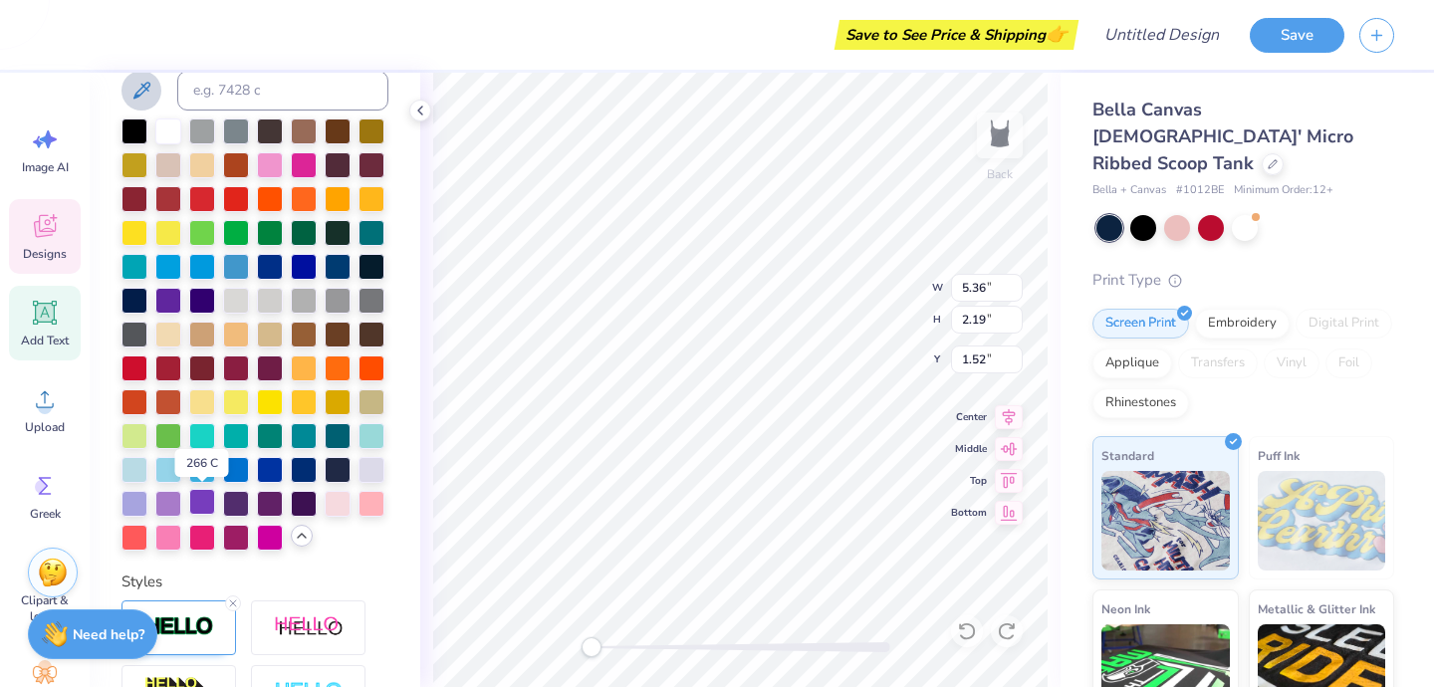
click at [198, 508] on div at bounding box center [202, 502] width 26 height 26
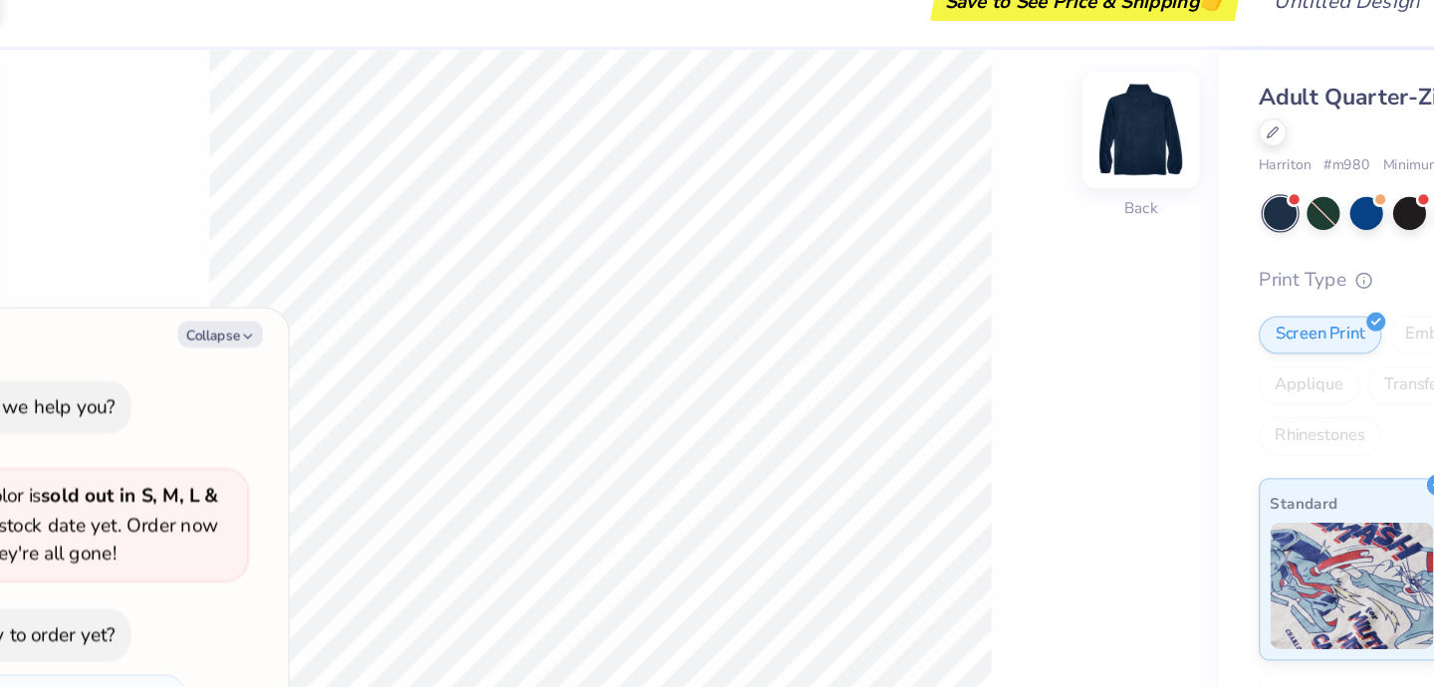
click at [1006, 144] on img at bounding box center [1000, 136] width 80 height 80
type textarea "x"
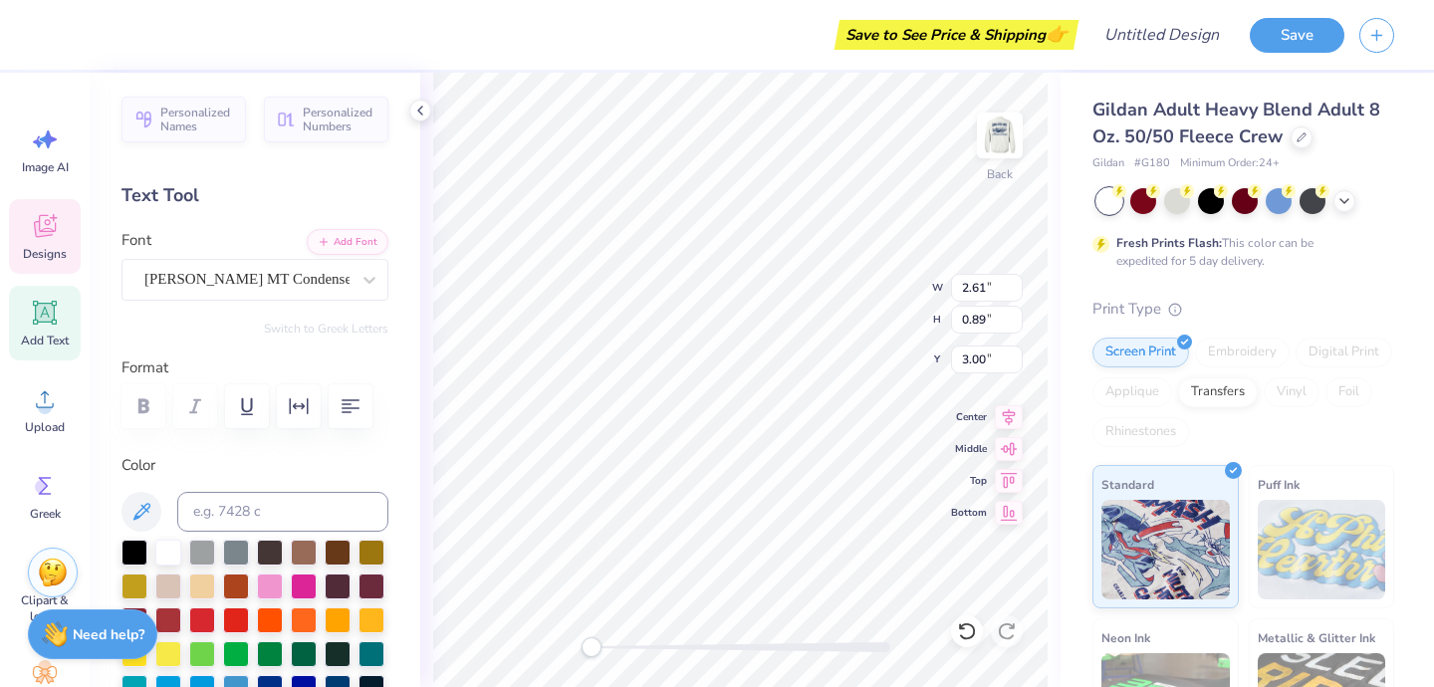
type textarea "WULS"
type input "3.50"
type input "0.79"
type input "3.95"
type textarea "Established"
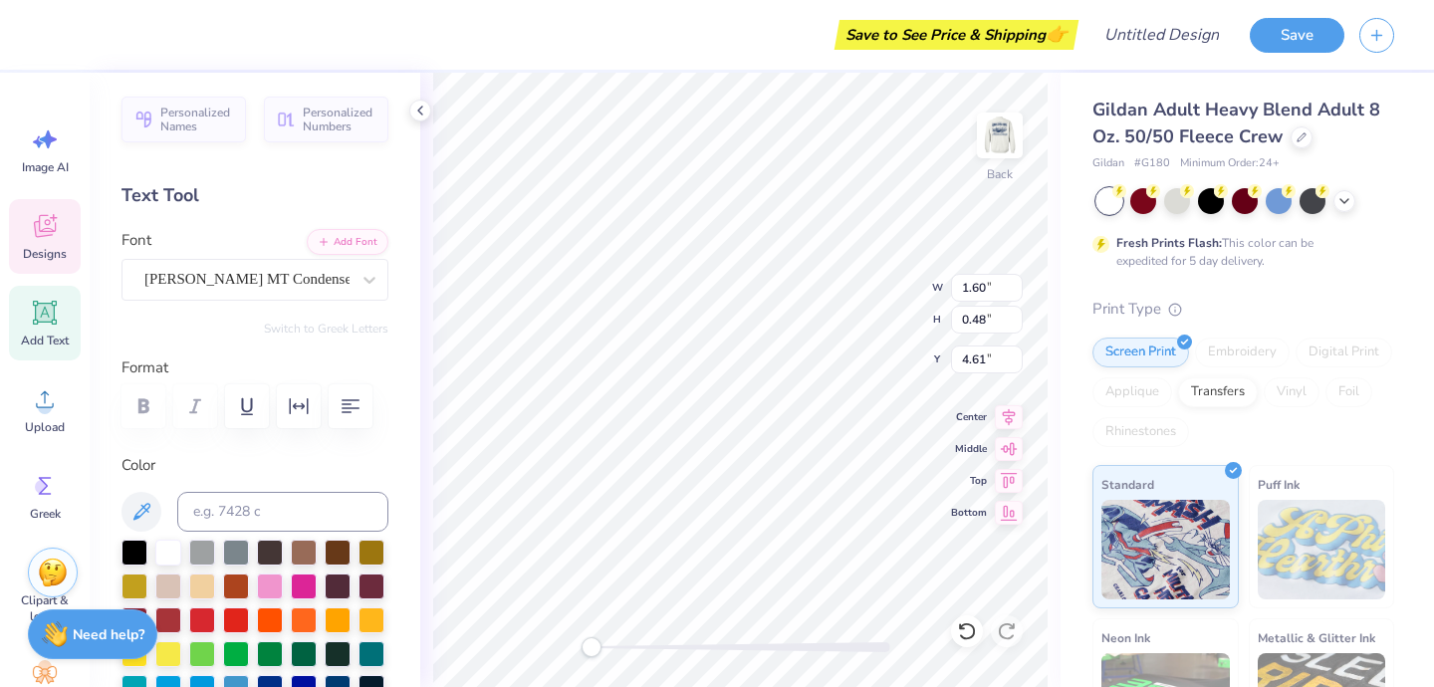
type textarea "2022"
type input "3.16"
type input "0.58"
type input "4.17"
type textarea "Est."
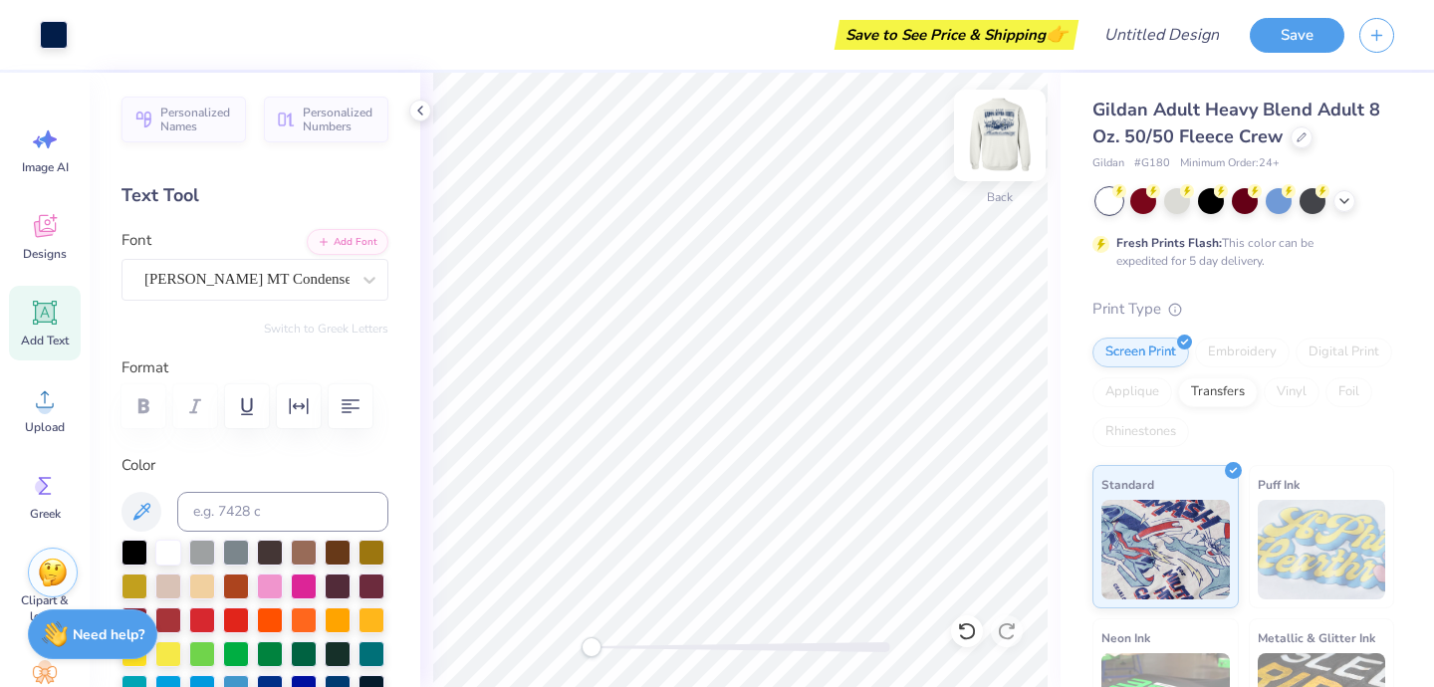
click at [991, 142] on img at bounding box center [1000, 136] width 80 height 80
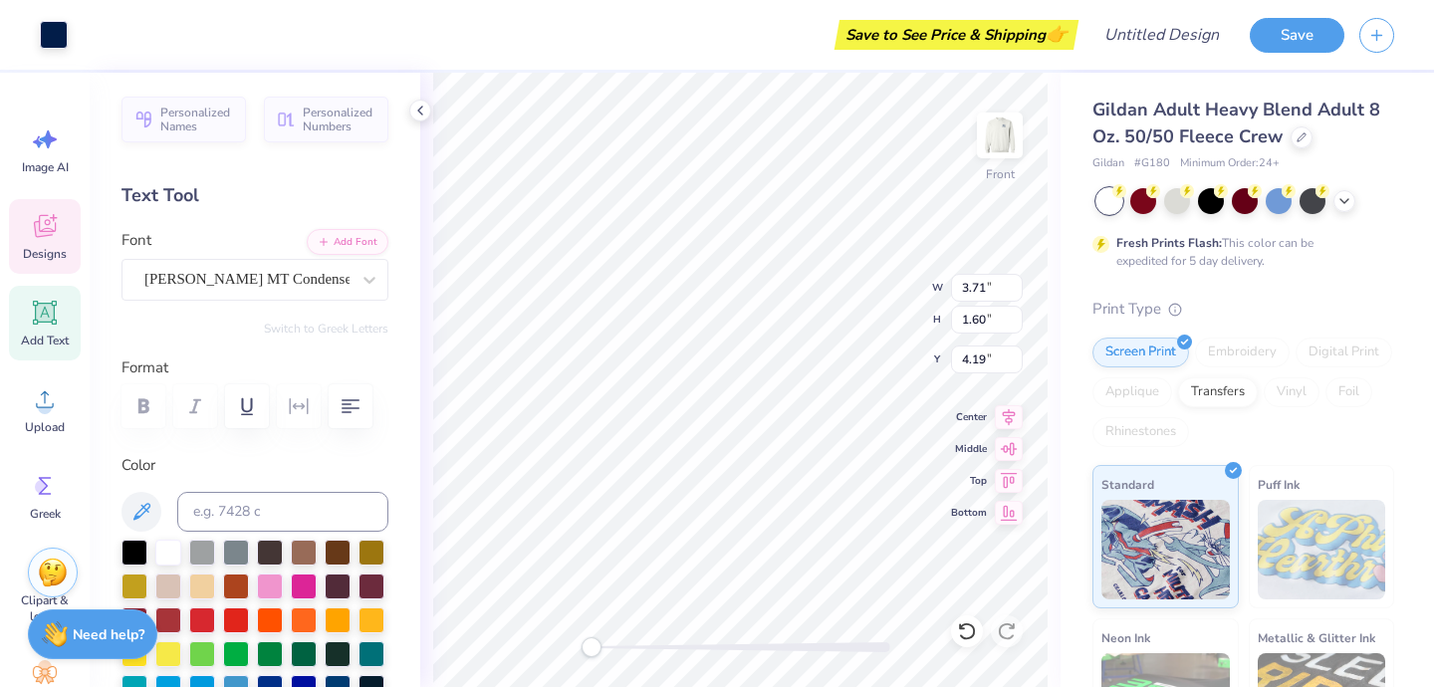
type input "3.71"
type input "1.60"
type input "4.19"
type textarea "Women's"
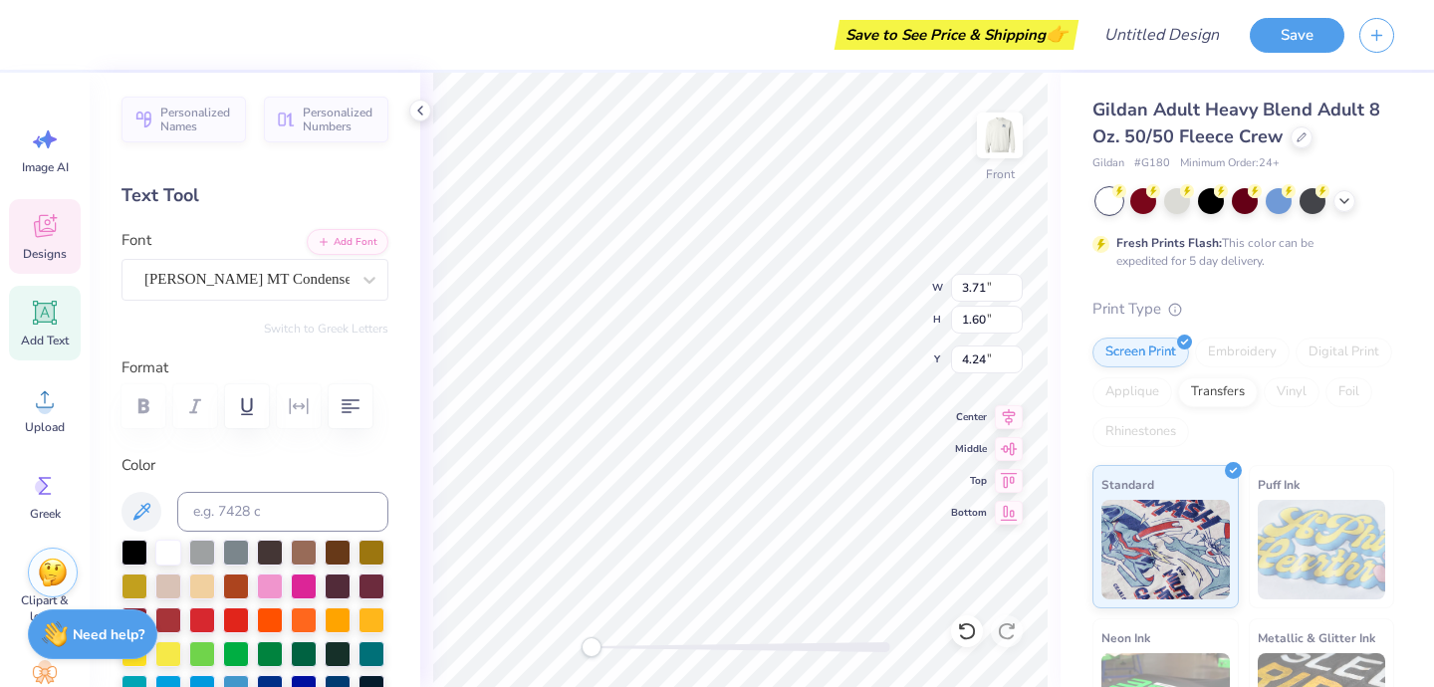
type input "3.71"
type input "1.60"
type input "3.79"
type input "2.41"
type textarea "WOMEN'S"
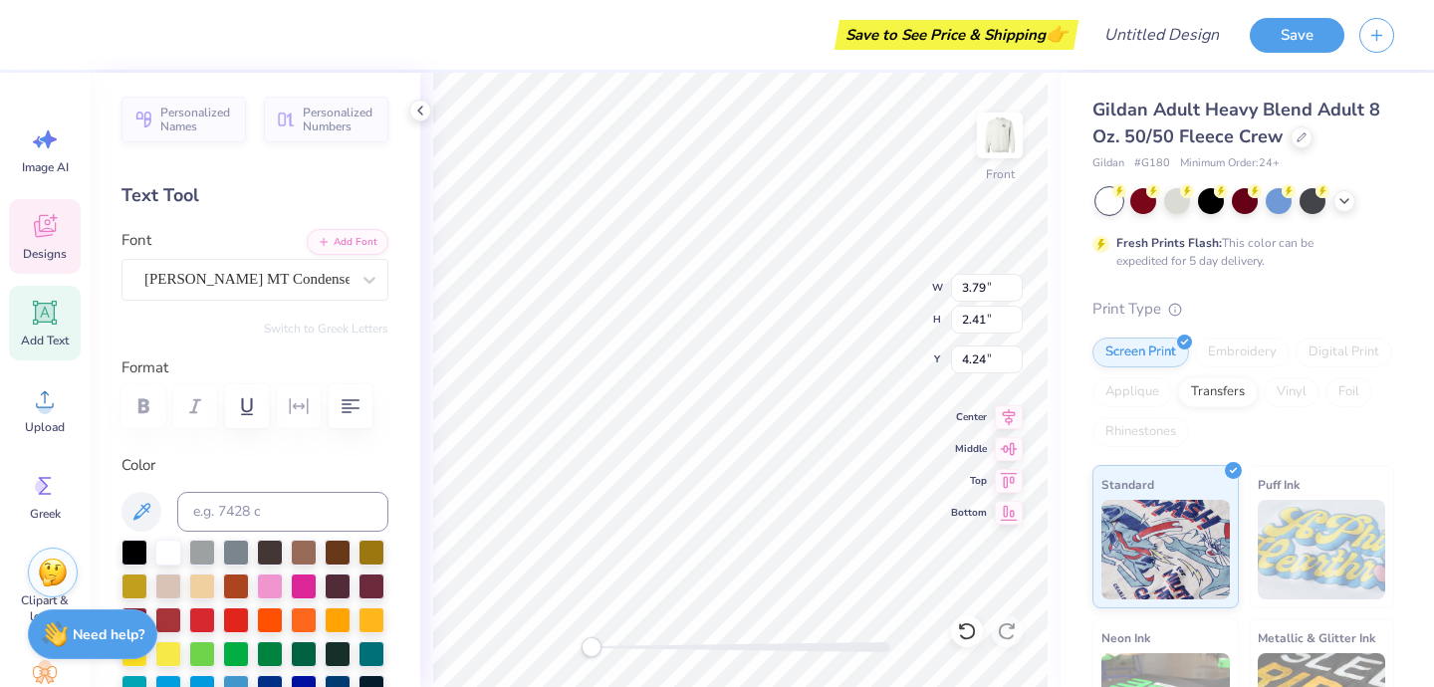
type input "3.71"
type input "1.60"
type textarea "UNDERGRADUATE"
type input "3.50"
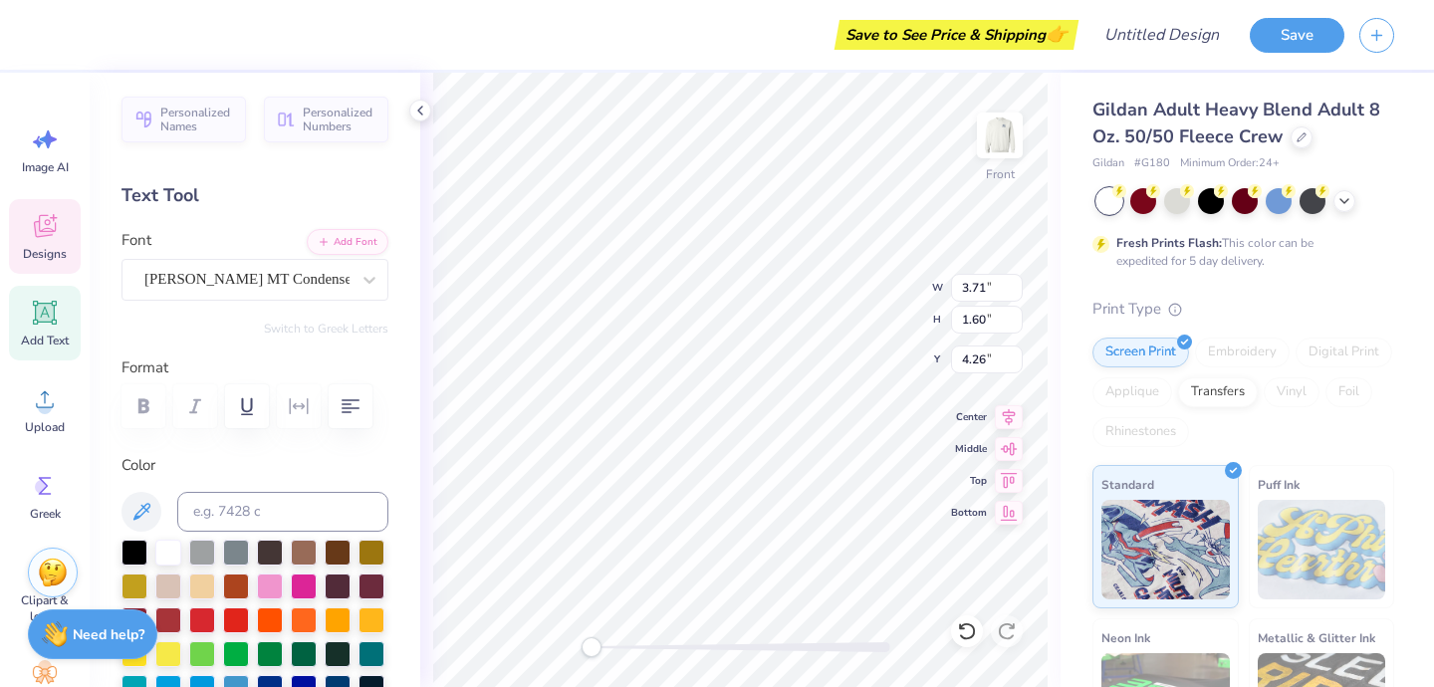
type input "2.21"
type input "4.26"
type input "3.72"
type input "1.60"
type input "4.24"
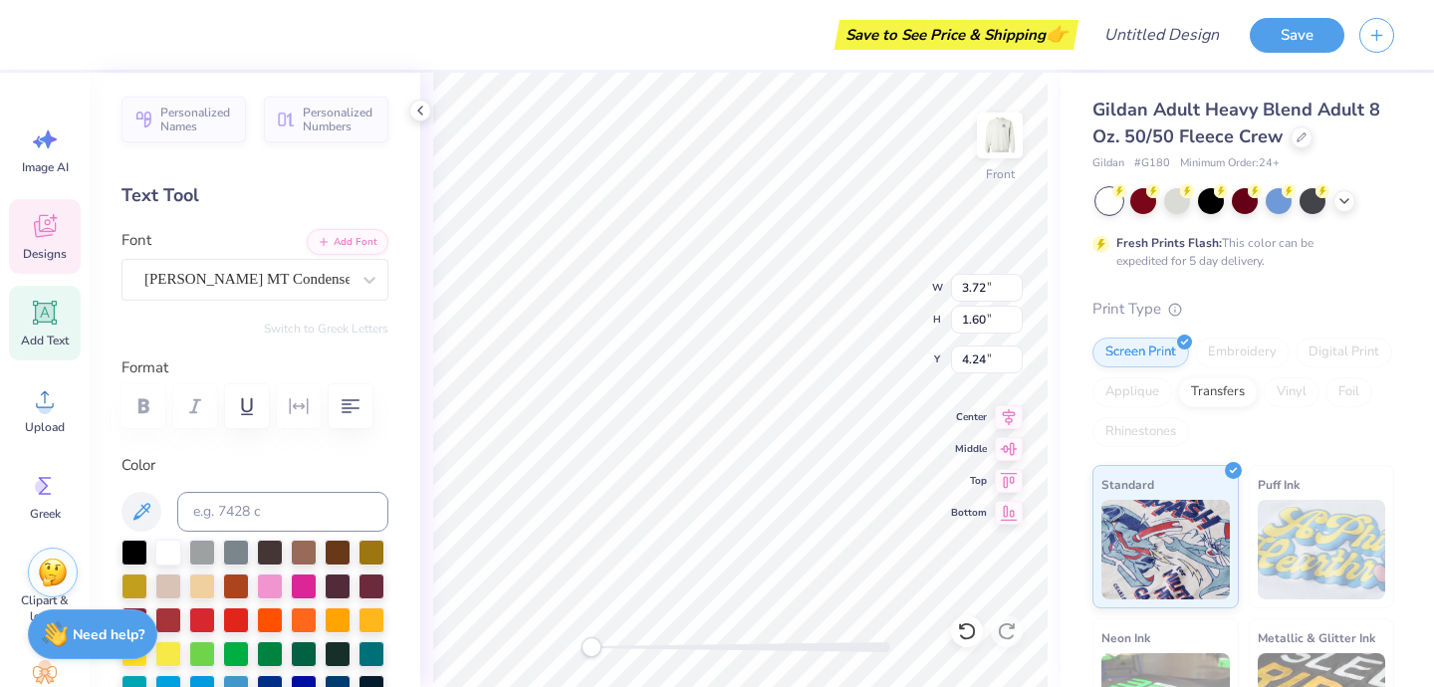
type input "12.36"
type input "2.80"
type input "11.32"
type textarea "Law Society"
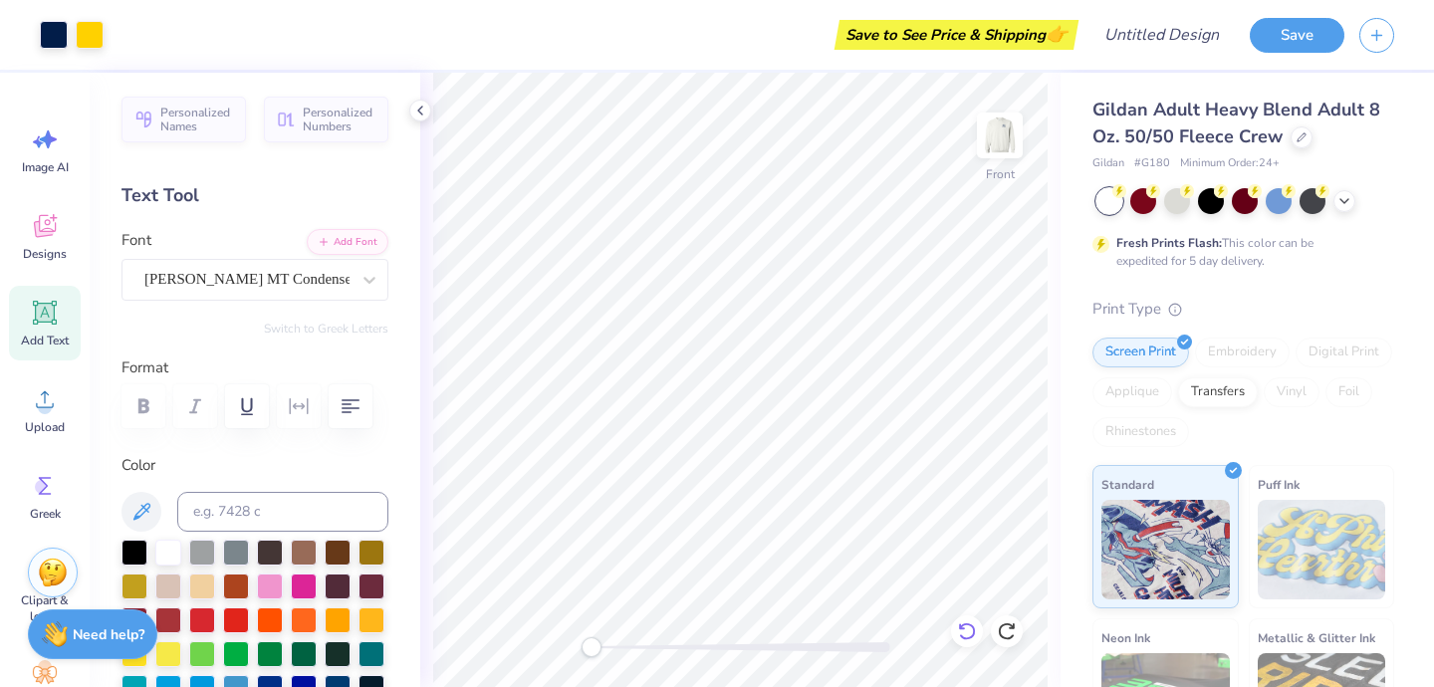
click at [975, 636] on icon at bounding box center [967, 631] width 20 height 20
click at [1009, 619] on div at bounding box center [1007, 631] width 32 height 32
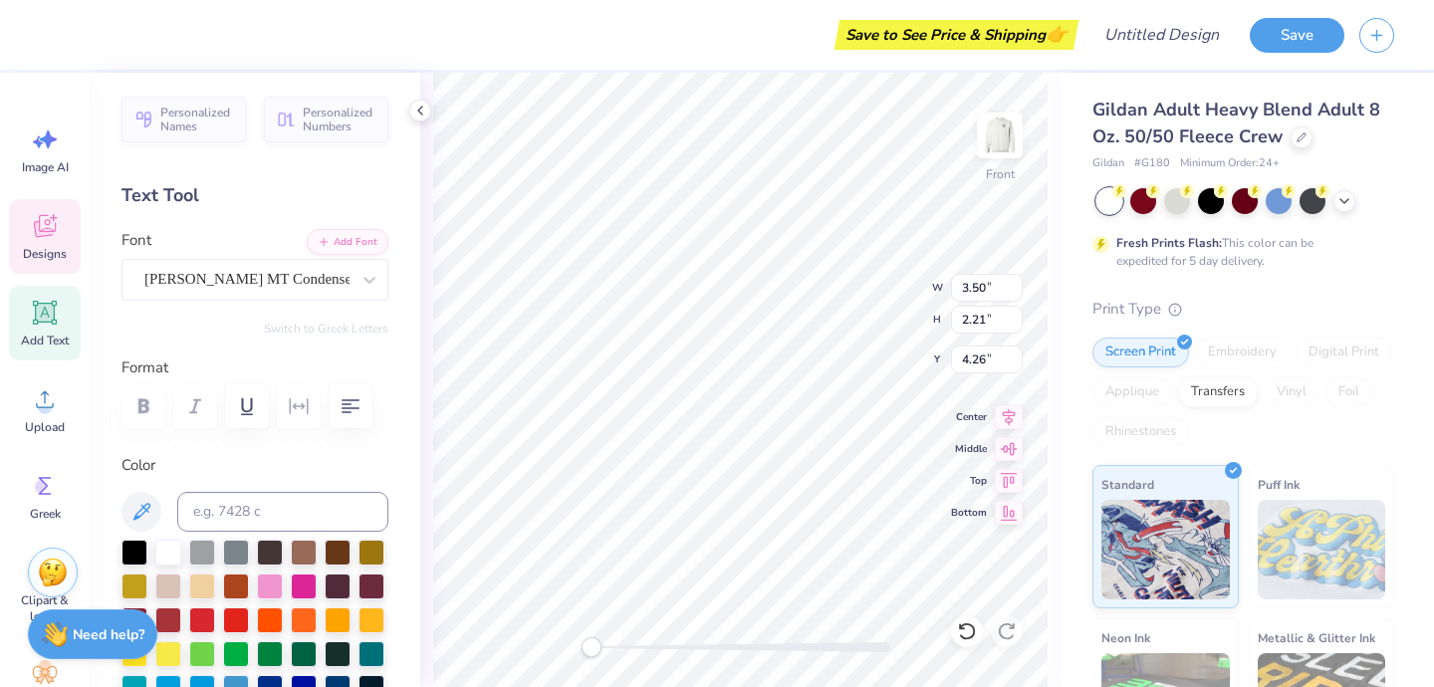
scroll to position [1, 0]
type textarea "Undergraduate"
type input "3.72"
type input "1.60"
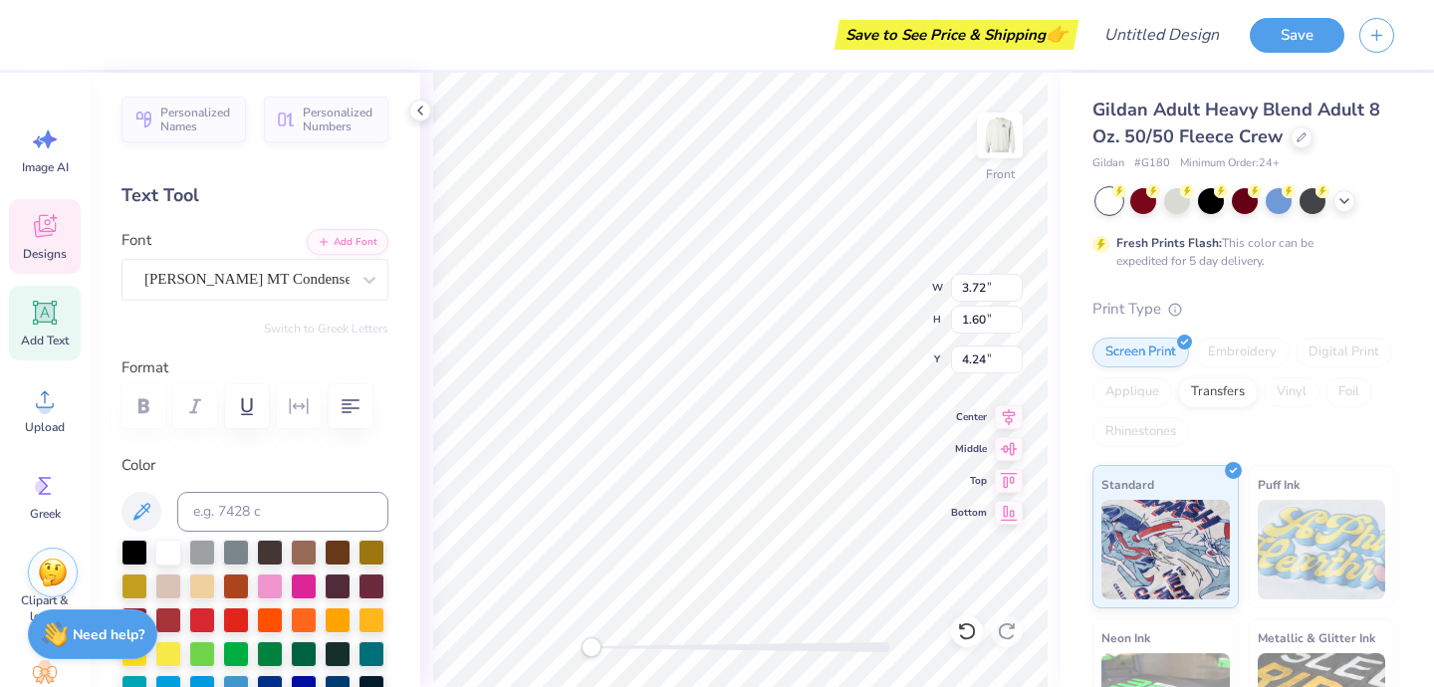
type input "4.24"
type textarea "UNDERRADUATE"
type textarea "UNDERGRADUATE"
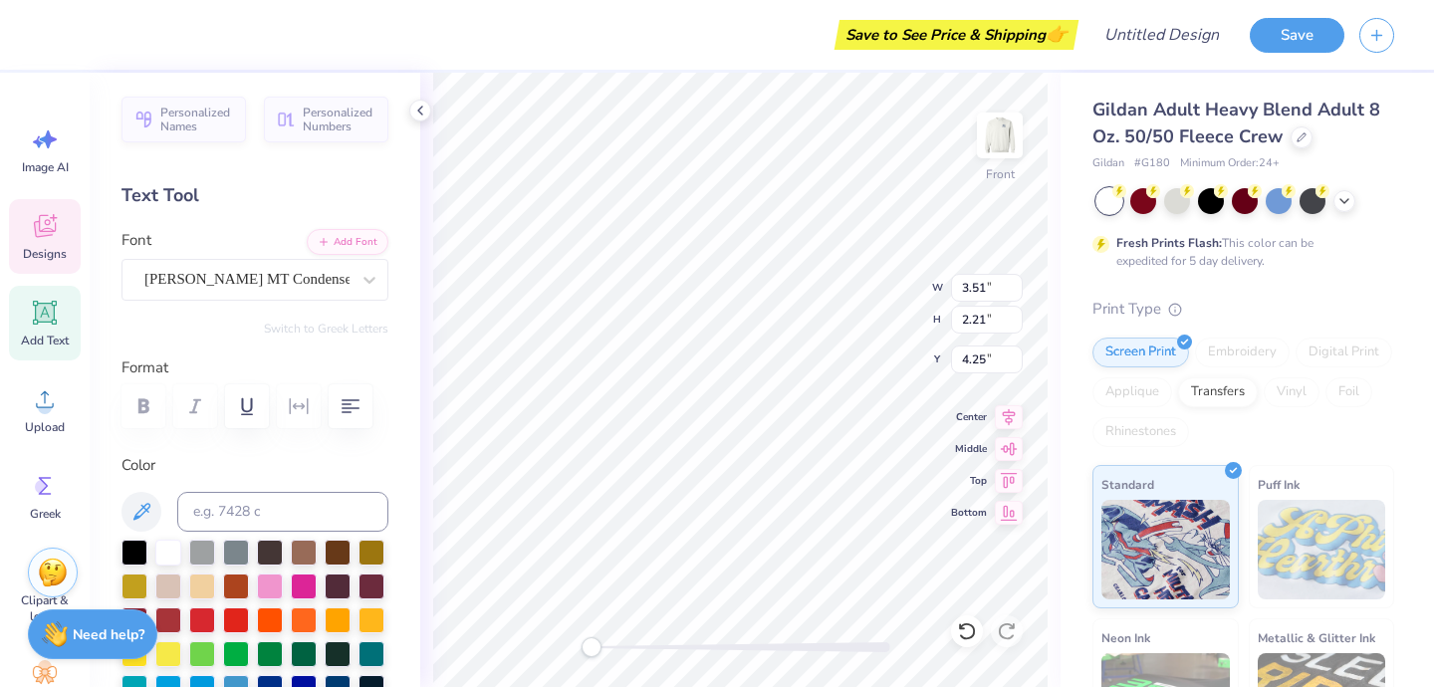
type input "11.98"
type input "5.46"
type input "6.55"
